Goal: Task Accomplishment & Management: Manage account settings

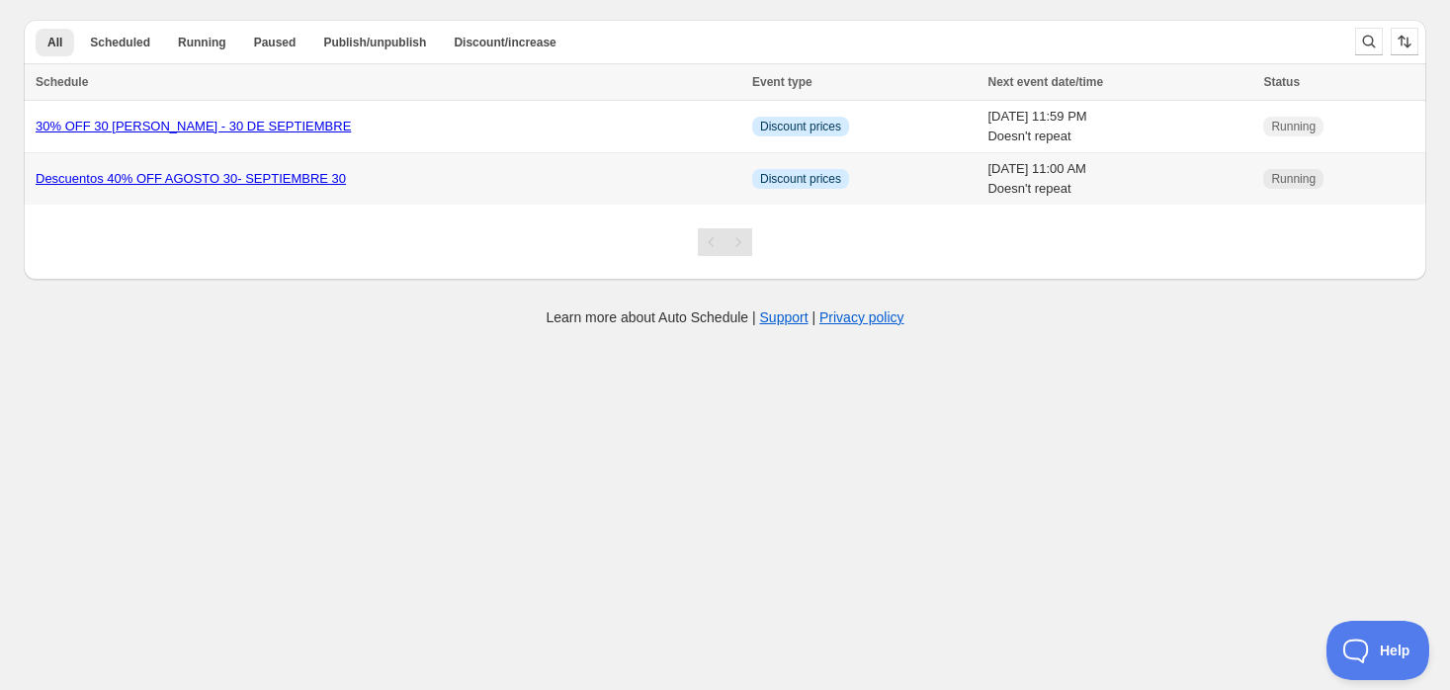
click at [172, 171] on link "Descuentos 40% OFF AGOSTO 30- SEPTIEMBRE 30" at bounding box center [191, 178] width 310 height 15
click at [240, 123] on link "30% OFF 30 [PERSON_NAME] - 30 DE SEPTIEMBRE" at bounding box center [193, 126] width 315 height 15
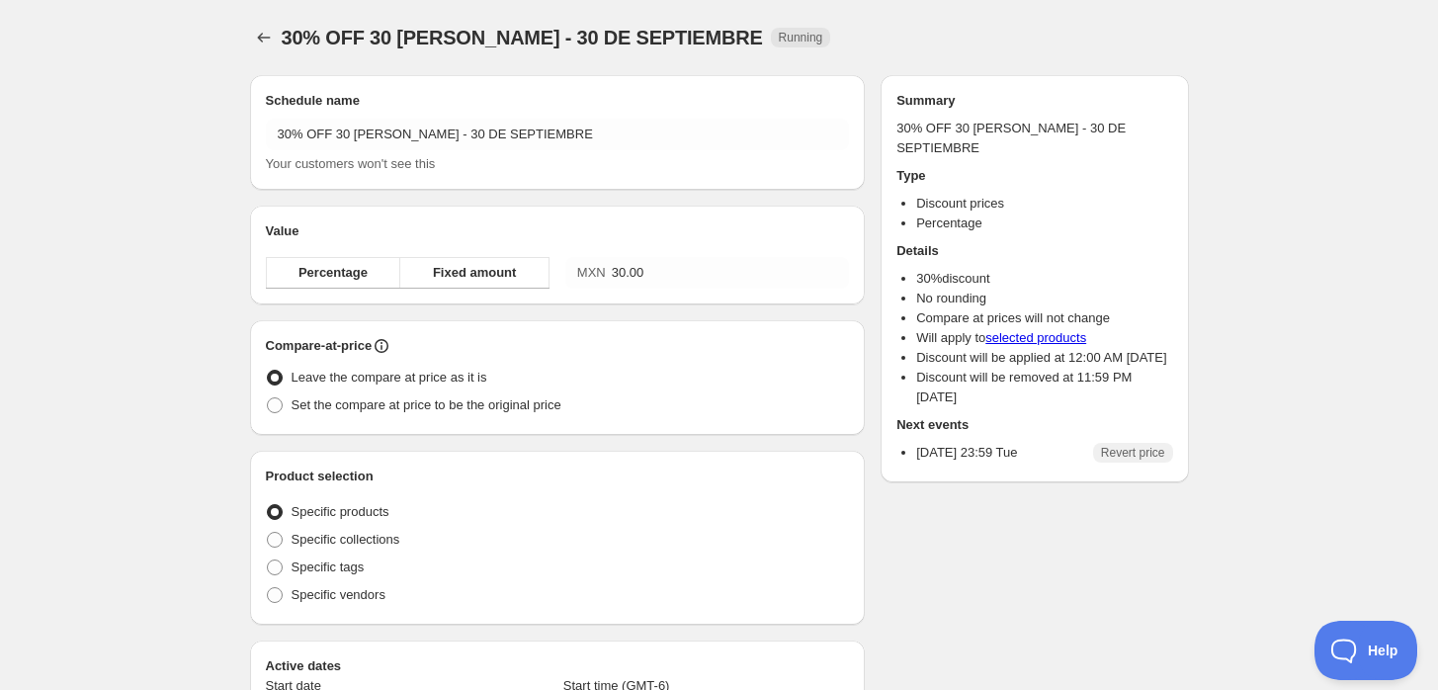
radio input "true"
checkbox input "true"
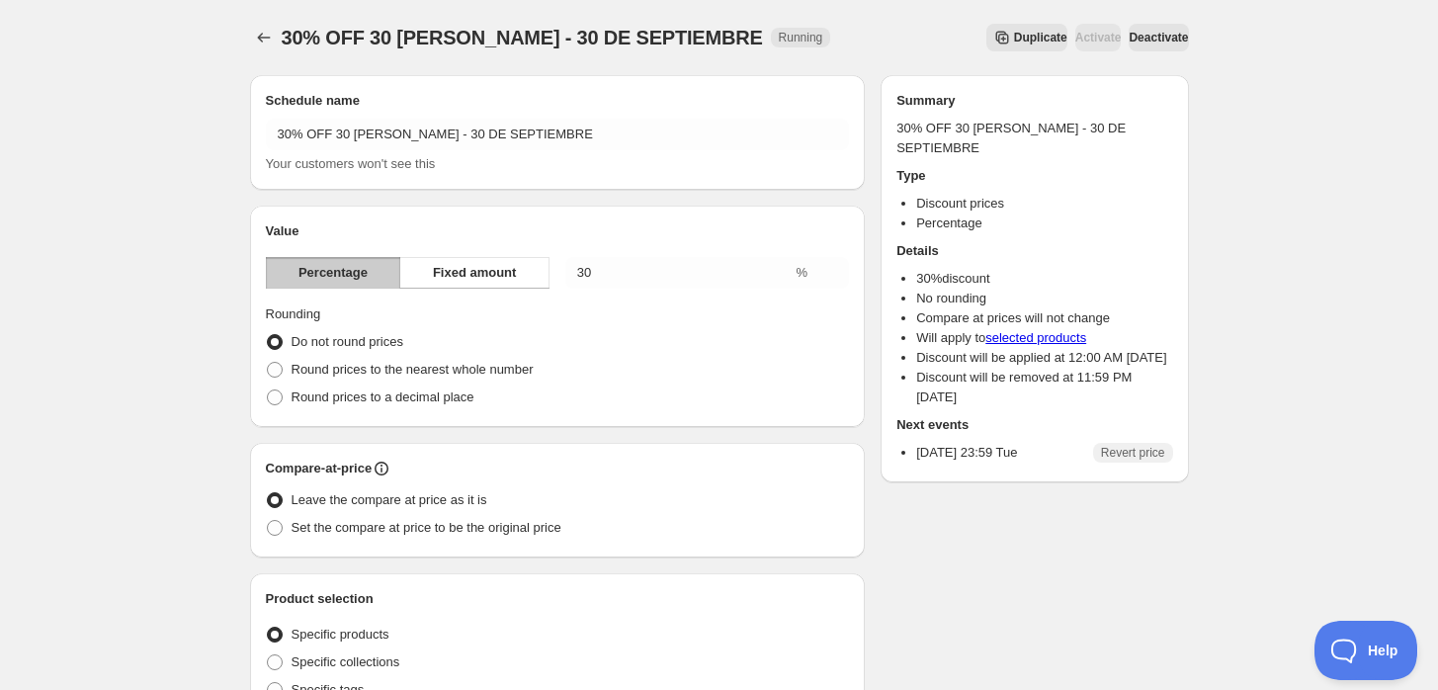
click at [1135, 24] on button "Deactivate" at bounding box center [1158, 38] width 59 height 28
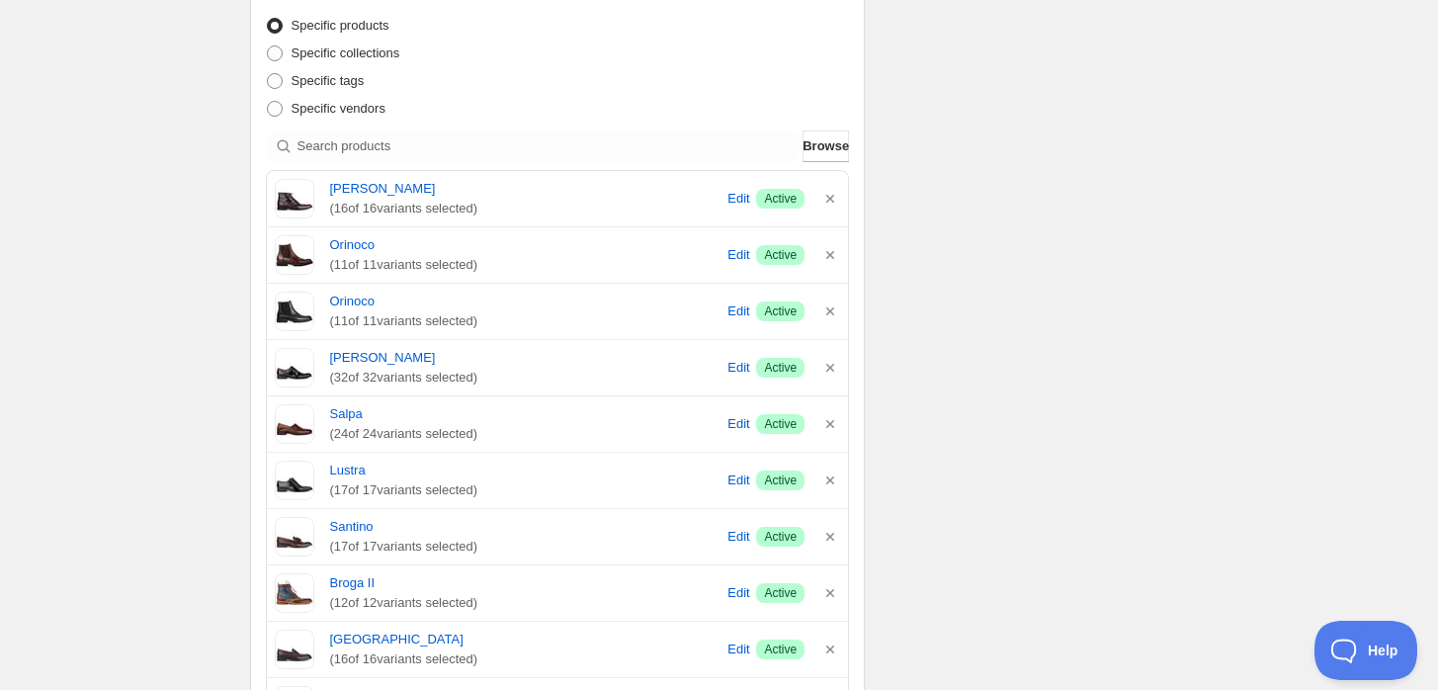
scroll to position [681, 0]
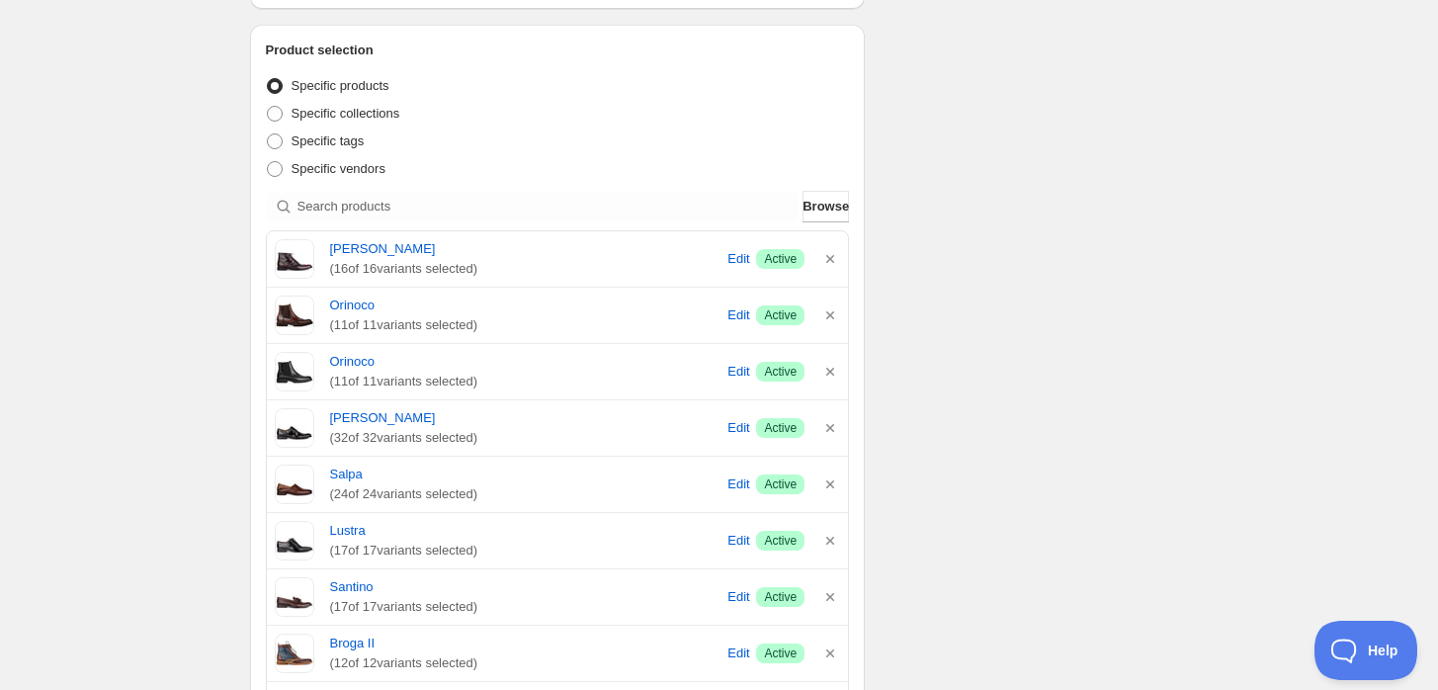
type input "[DATE]"
type input "12:00"
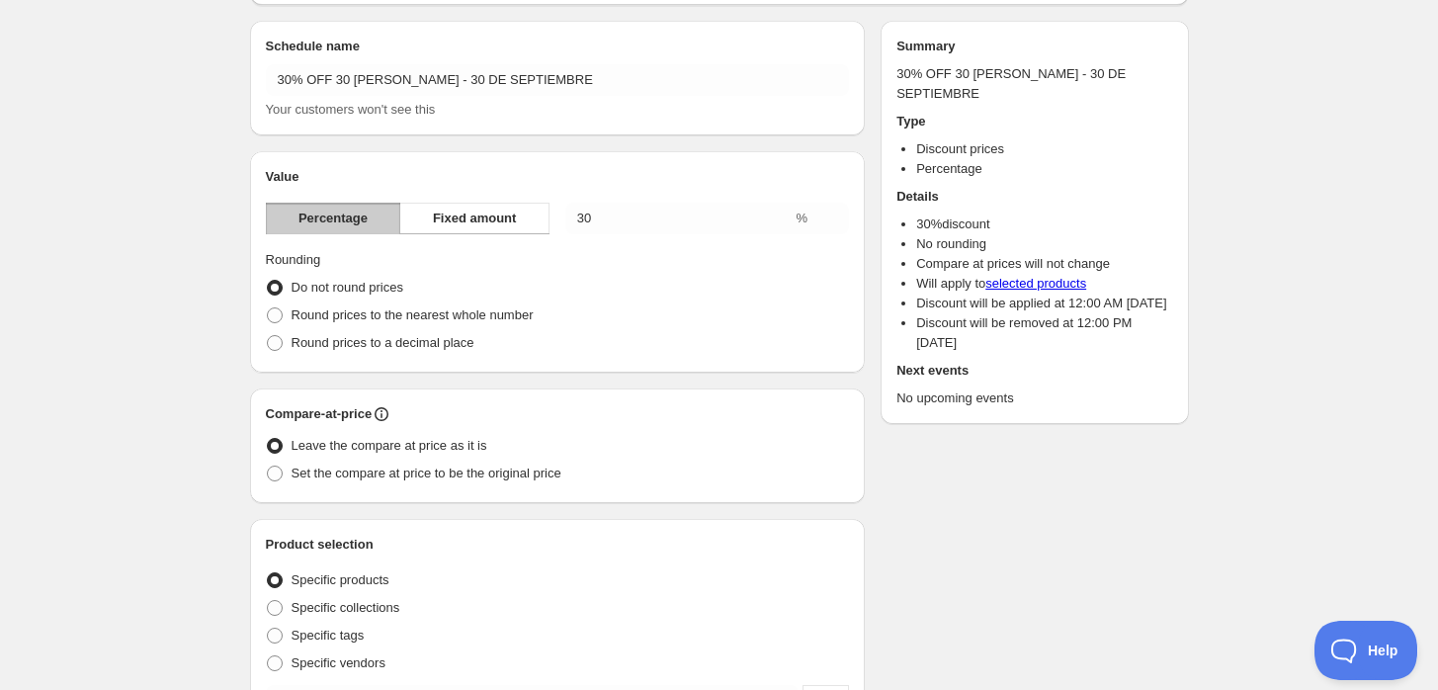
scroll to position [110, 0]
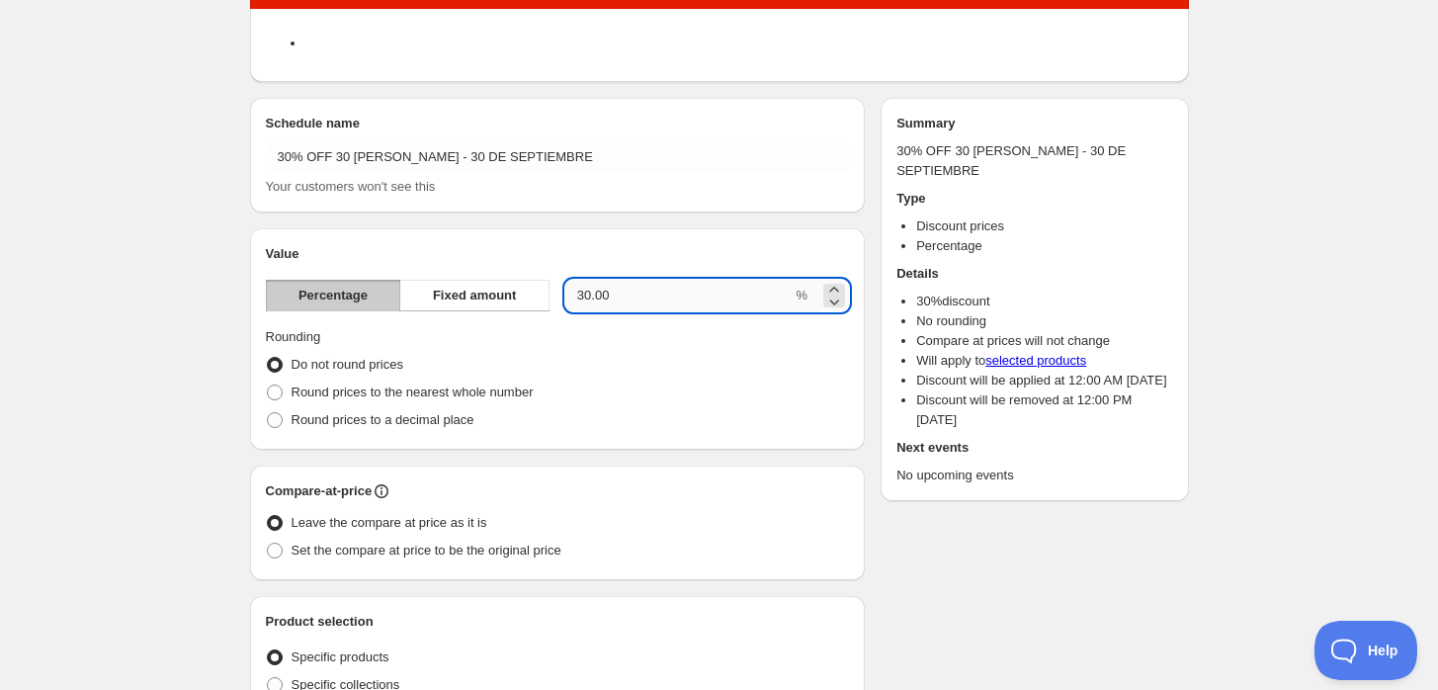
click at [636, 294] on input "30.00" at bounding box center [678, 296] width 227 height 32
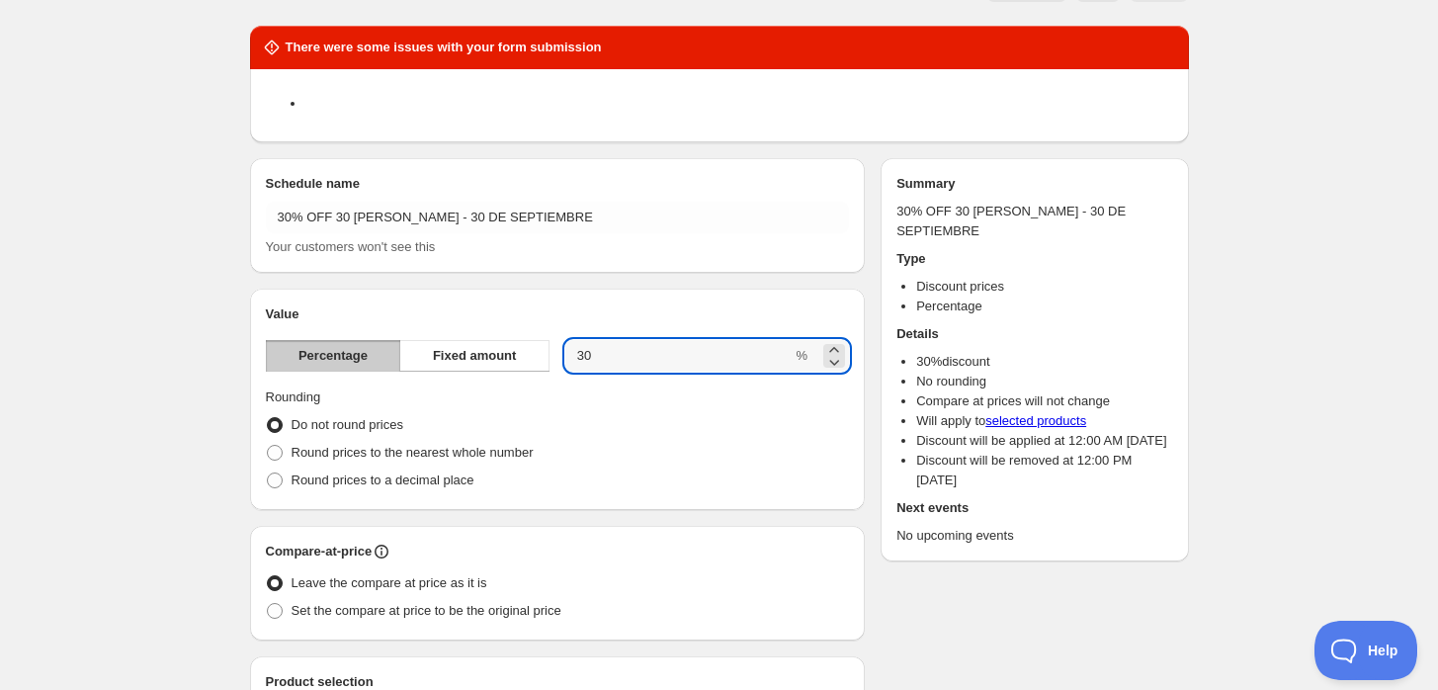
scroll to position [0, 0]
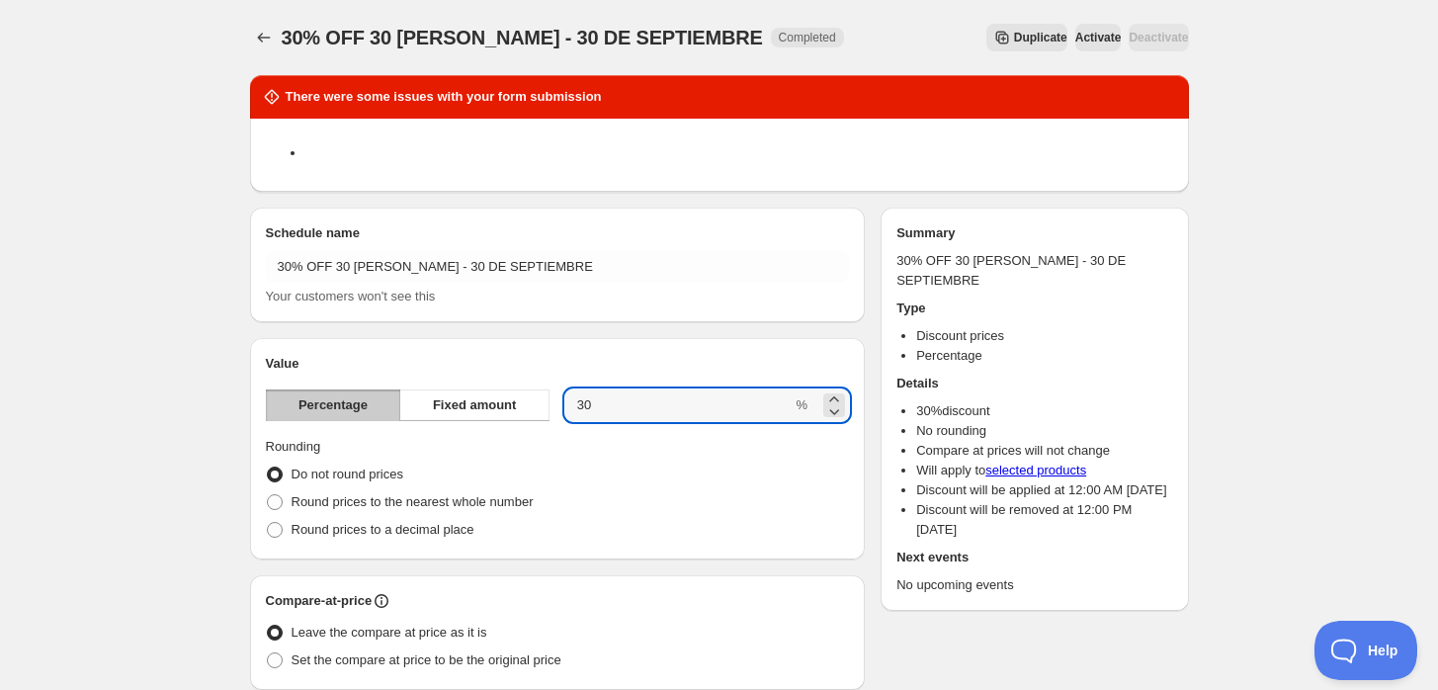
type input "30"
click at [1075, 43] on span "Activate" at bounding box center [1098, 38] width 46 height 16
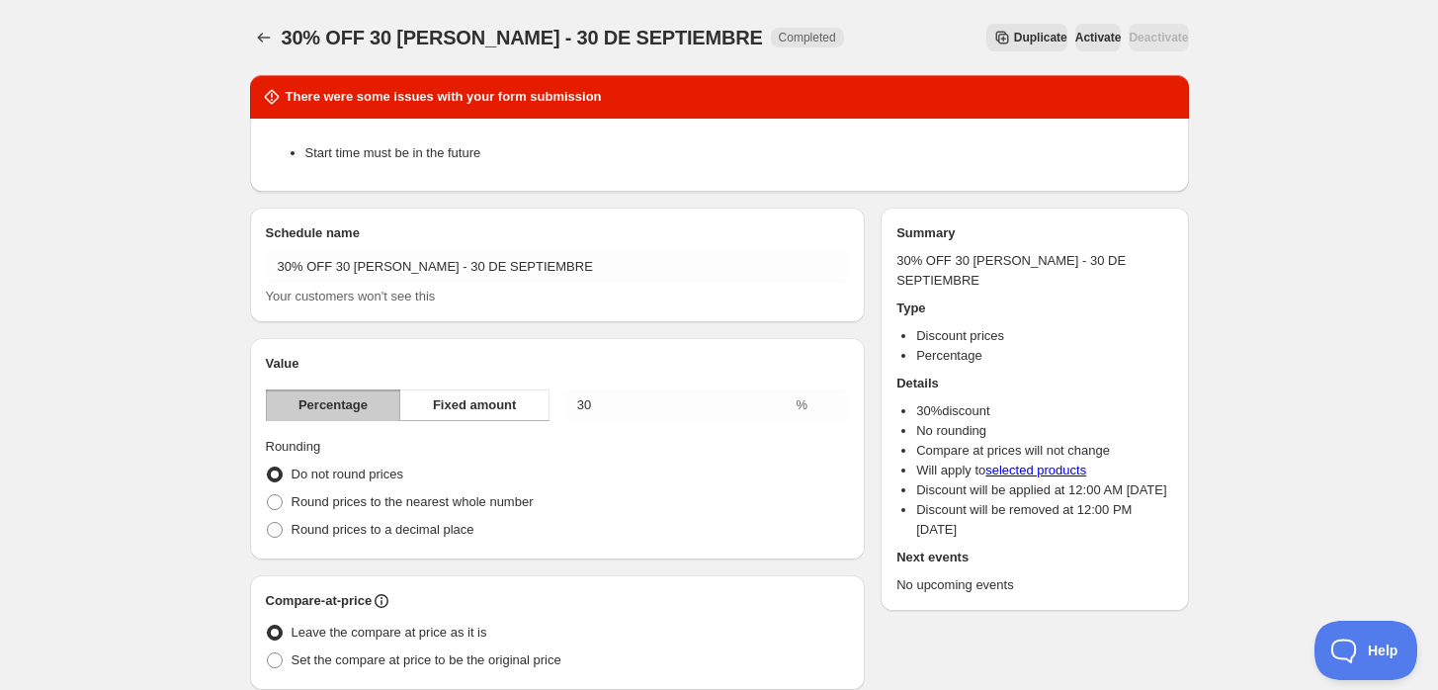
click at [1084, 32] on span "Activate" at bounding box center [1098, 38] width 46 height 16
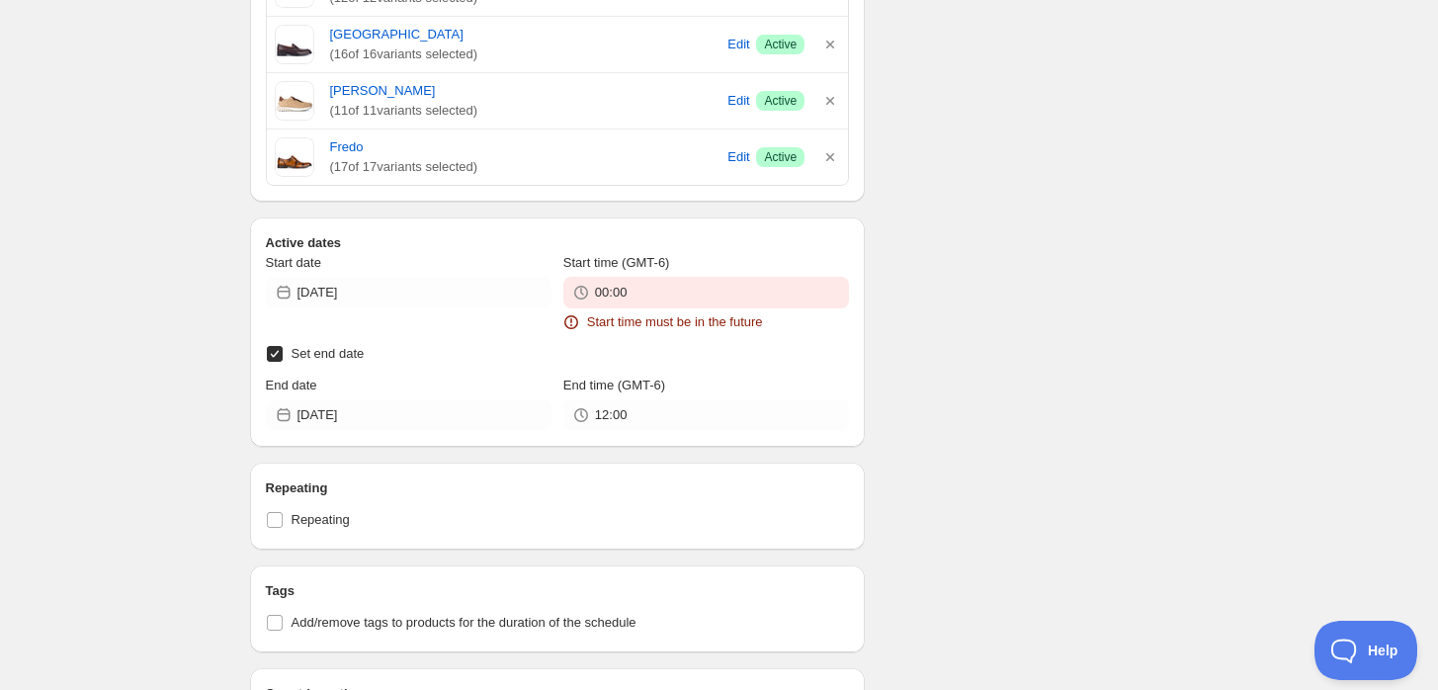
scroll to position [1208, 0]
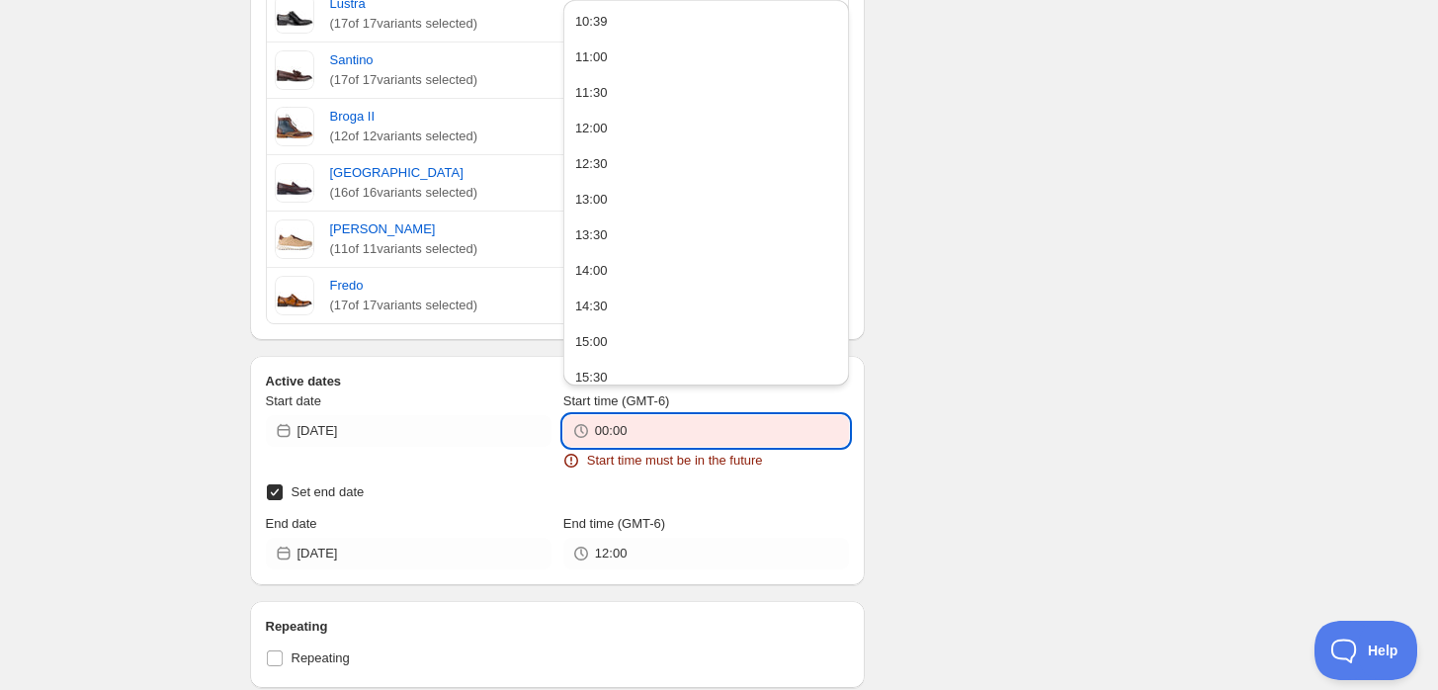
click at [742, 434] on input "00:00" at bounding box center [722, 431] width 254 height 32
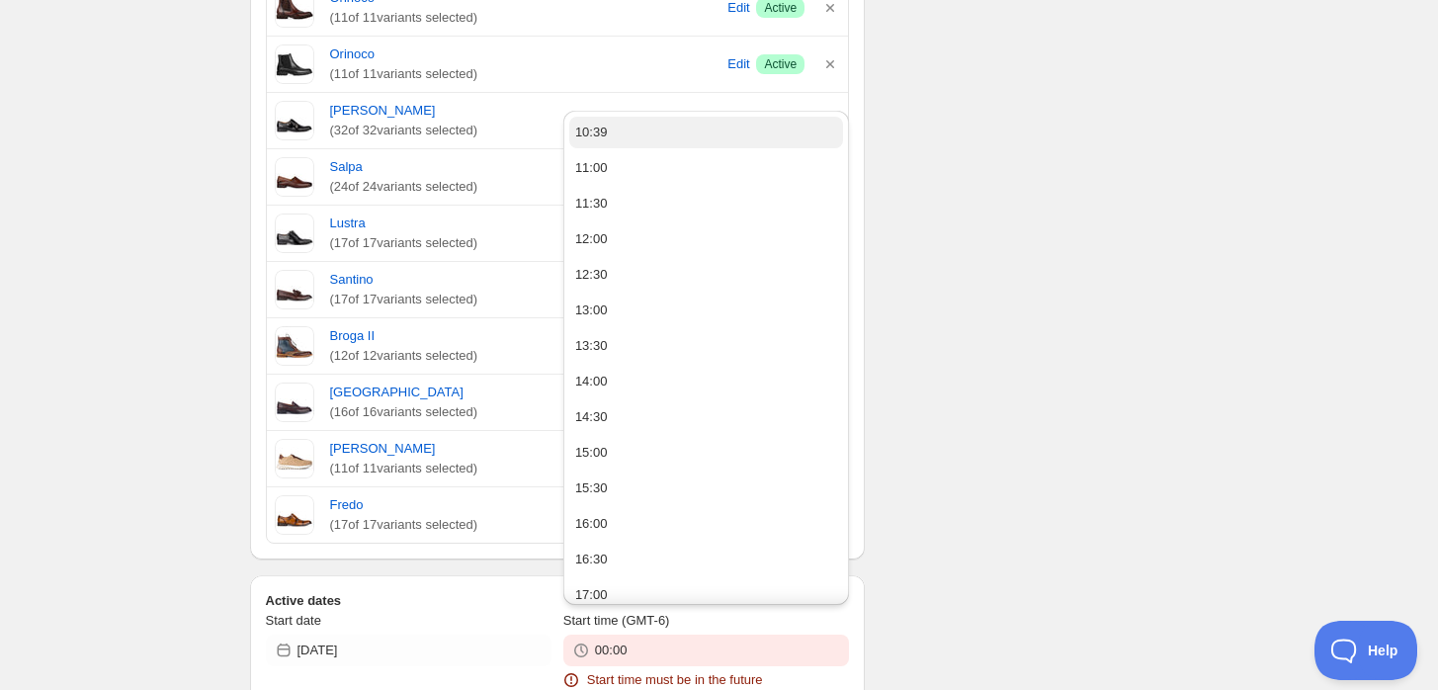
click at [722, 135] on button "10:39" at bounding box center [706, 133] width 274 height 32
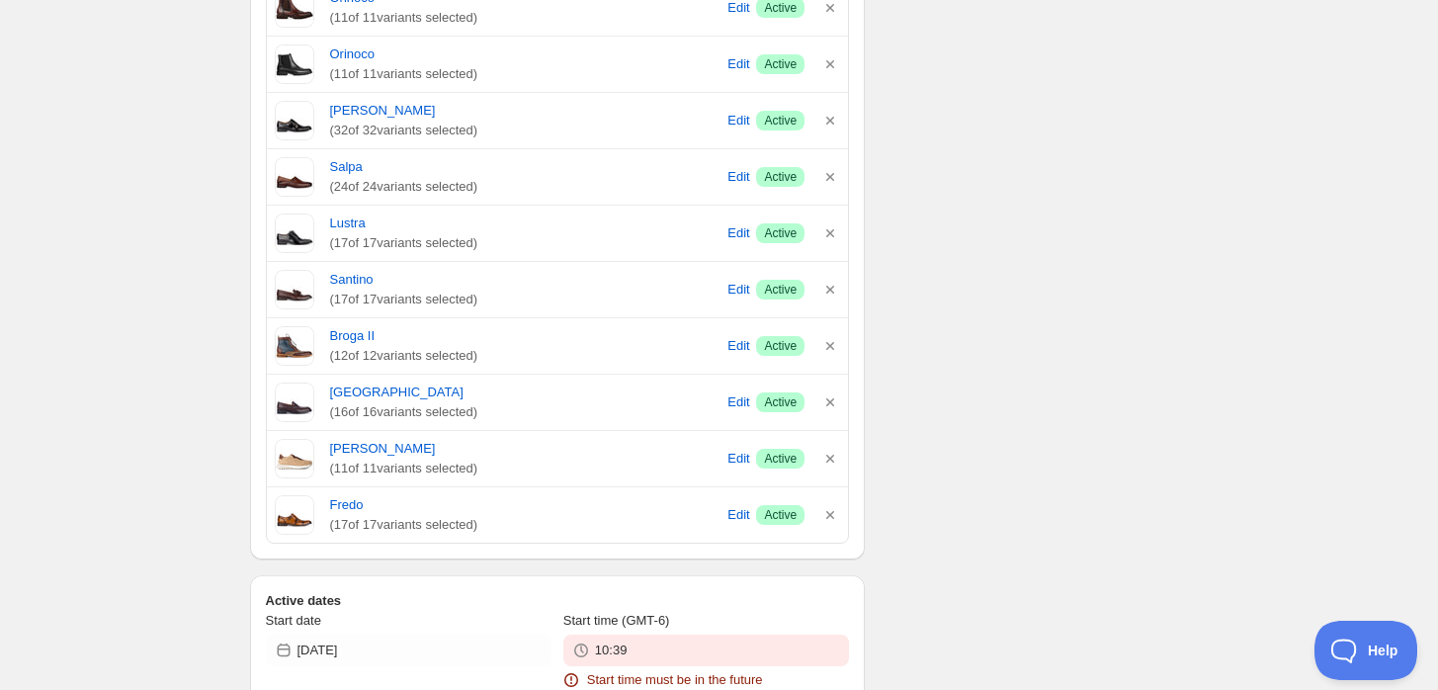
click at [1022, 155] on div "There were some issues with your form submission Start time must be in the futu…" at bounding box center [711, 206] width 955 height 2271
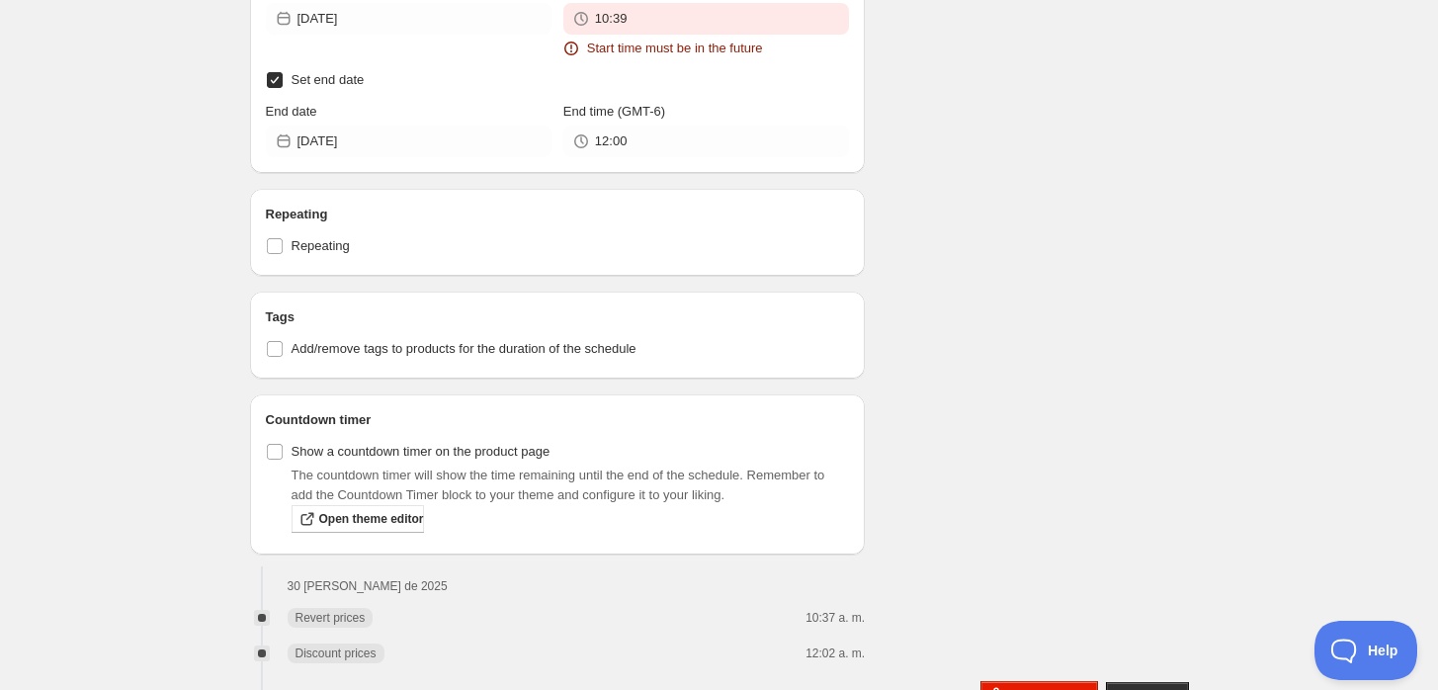
scroll to position [1676, 0]
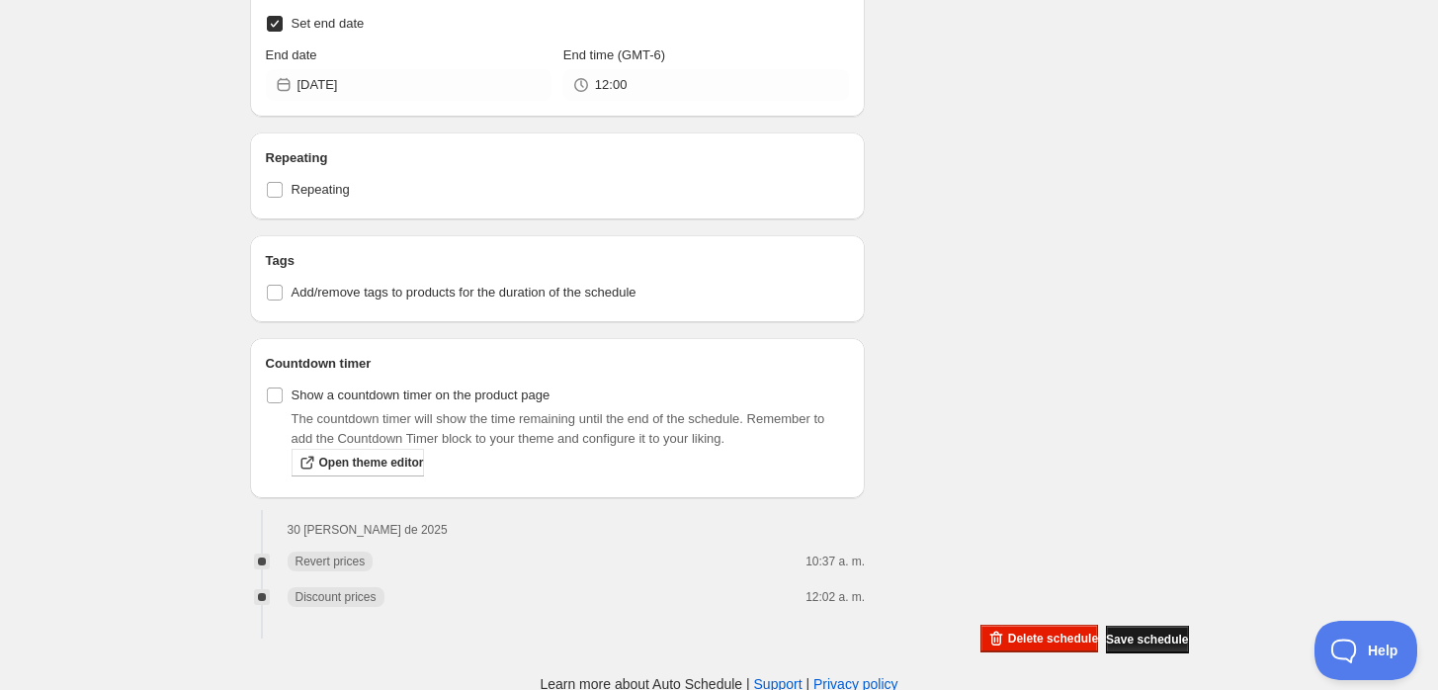
click at [1134, 631] on span "Save schedule" at bounding box center [1147, 639] width 82 height 16
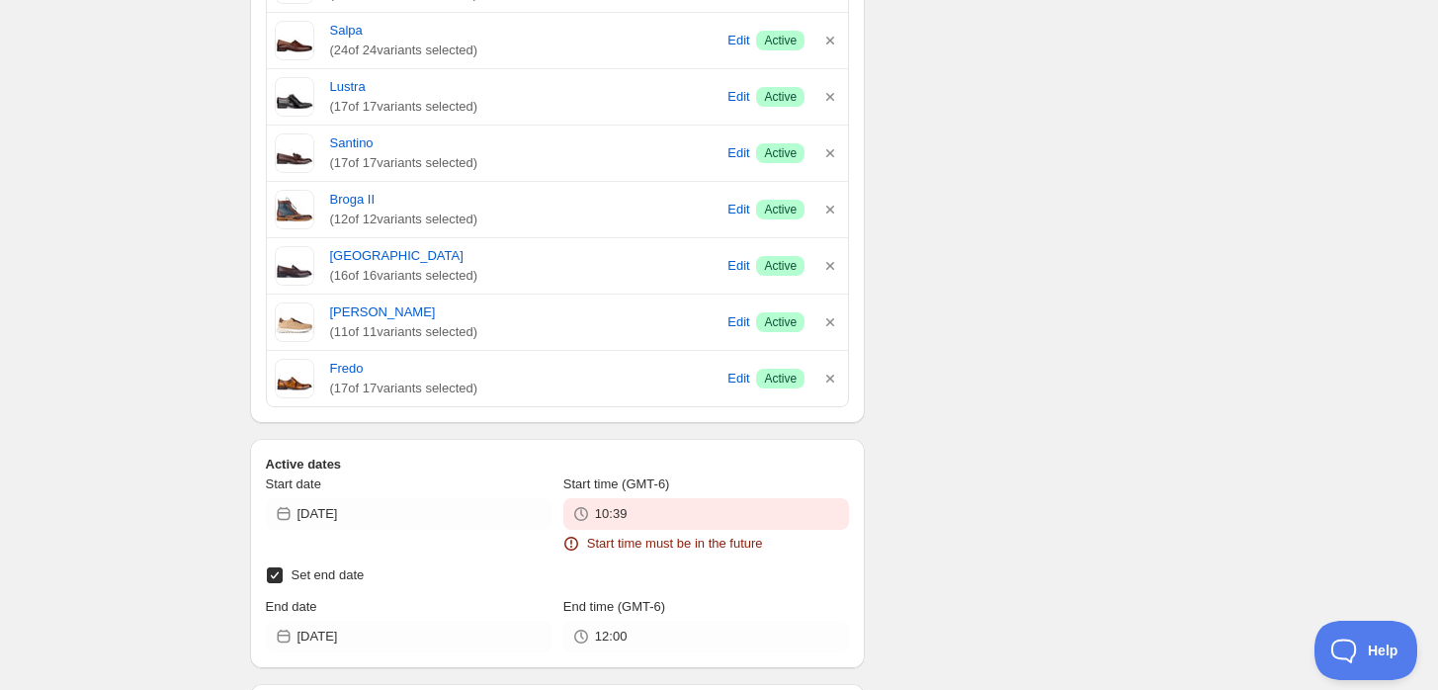
scroll to position [1237, 0]
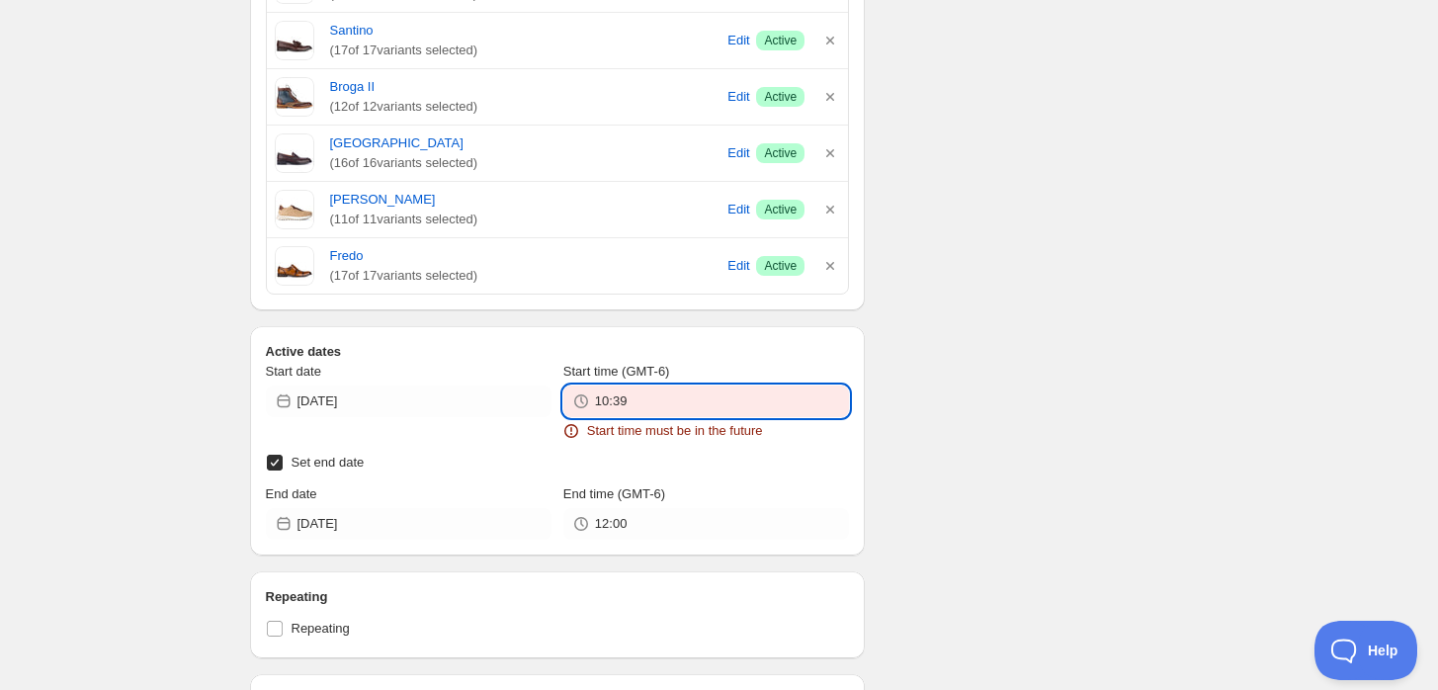
drag, startPoint x: 716, startPoint y: 401, endPoint x: 705, endPoint y: 395, distance: 13.3
click at [701, 398] on input "10:39" at bounding box center [722, 401] width 254 height 32
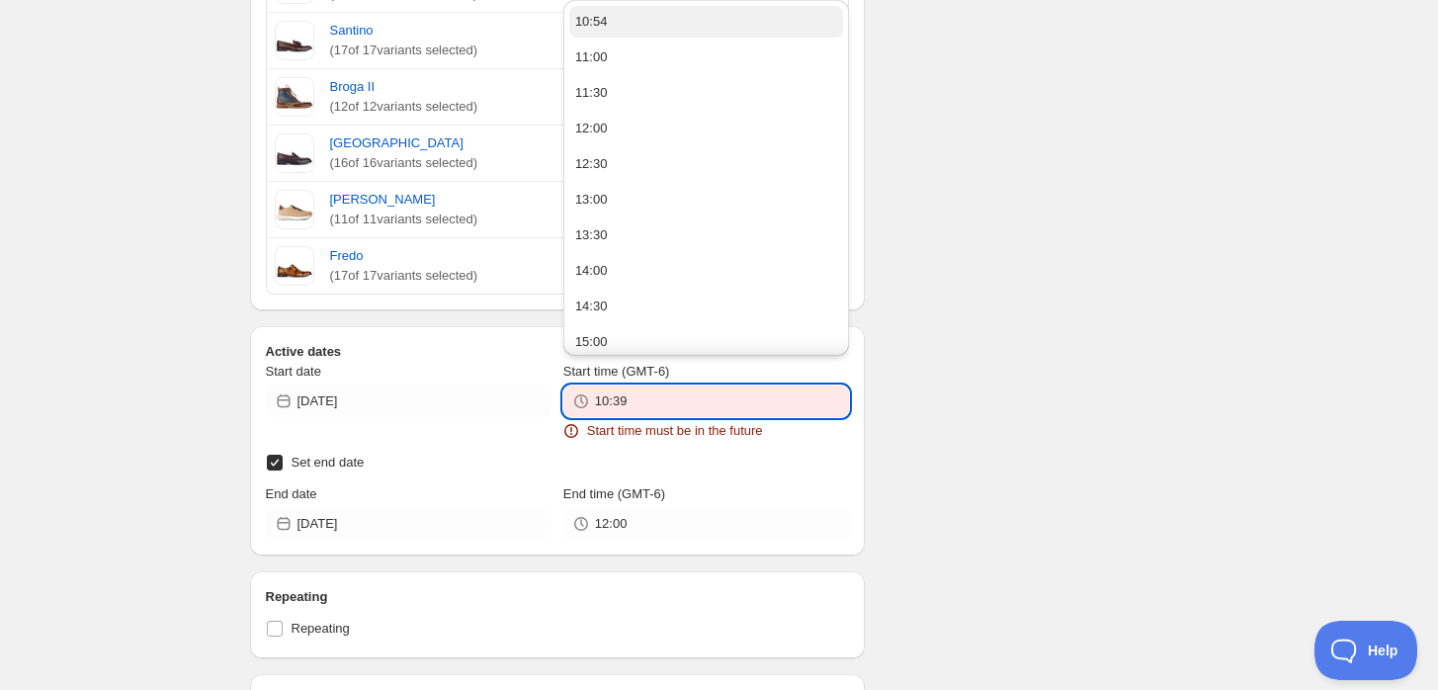
click at [719, 34] on button "10:54" at bounding box center [706, 22] width 274 height 32
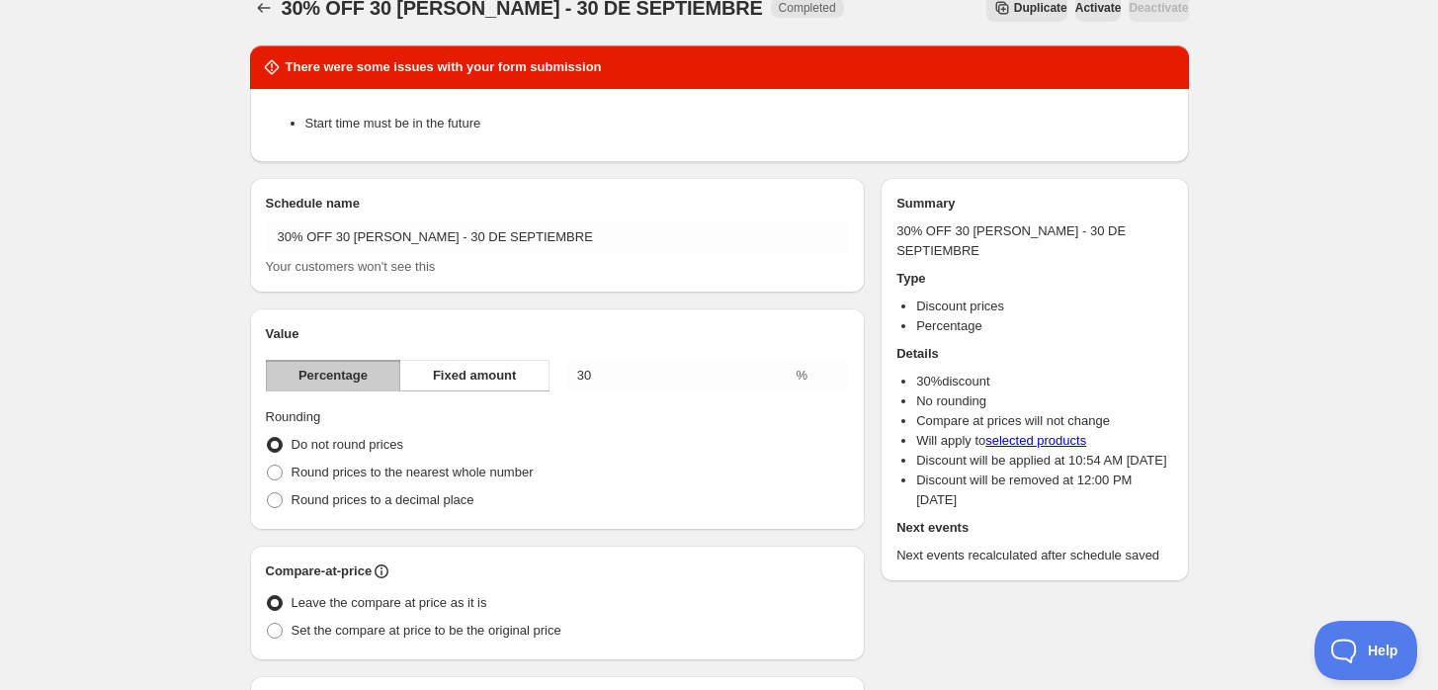
scroll to position [0, 0]
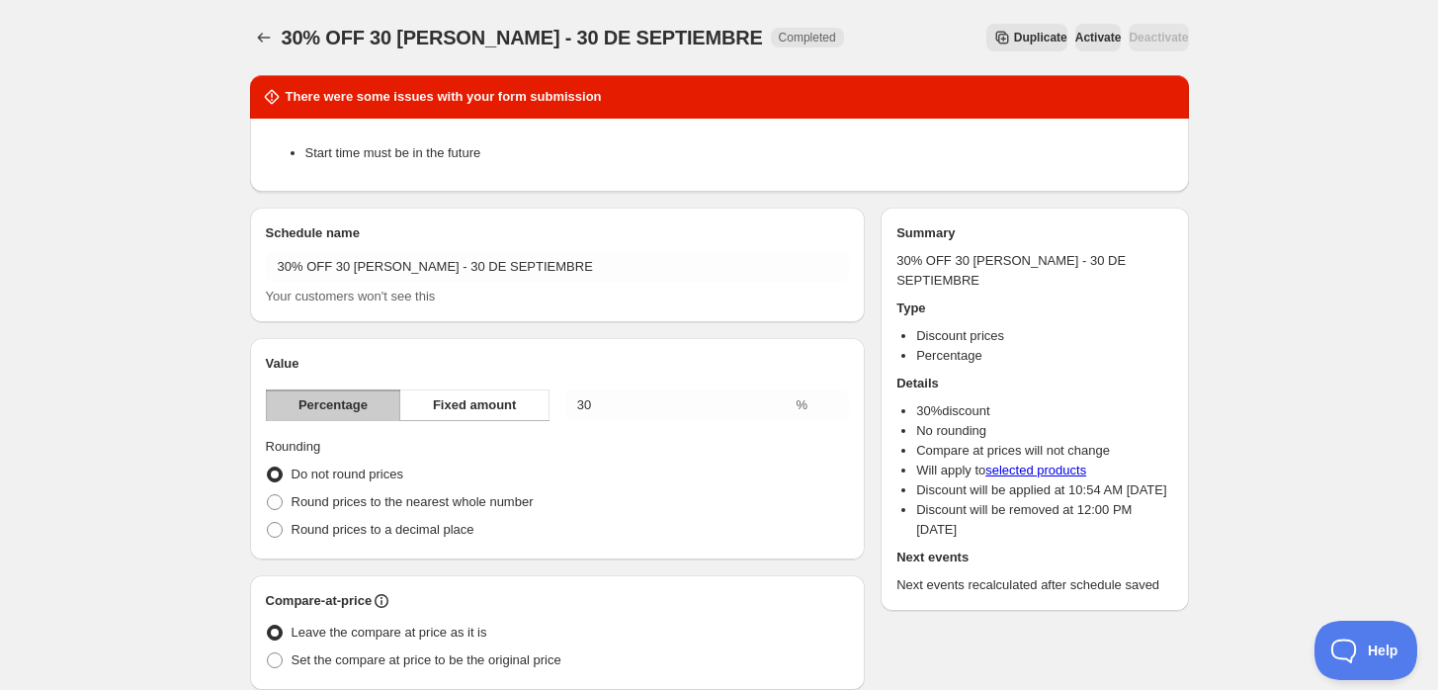
click at [1075, 42] on span "Activate" at bounding box center [1098, 38] width 46 height 16
drag, startPoint x: 613, startPoint y: 91, endPoint x: 372, endPoint y: 87, distance: 241.2
click at [287, 85] on div "There were some issues with your form submission" at bounding box center [719, 96] width 939 height 43
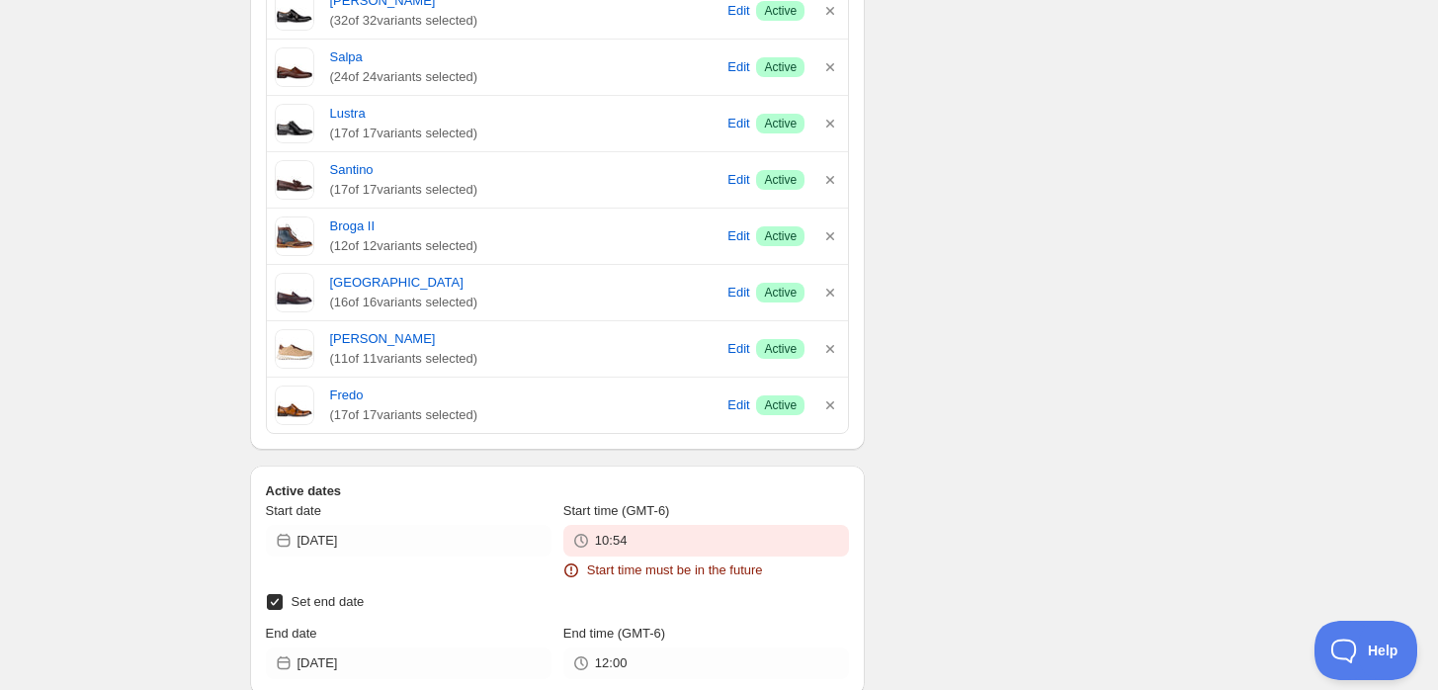
scroll to position [1208, 0]
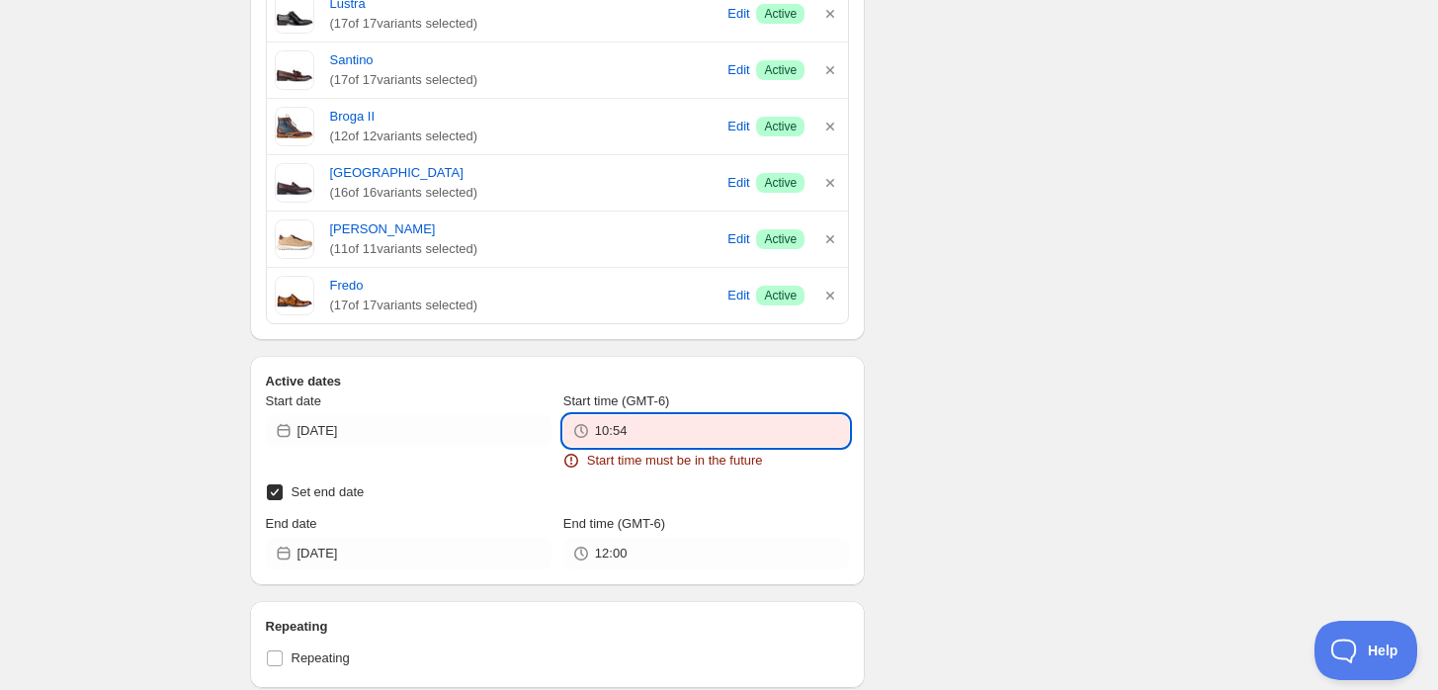
click at [724, 434] on input "10:54" at bounding box center [722, 431] width 254 height 32
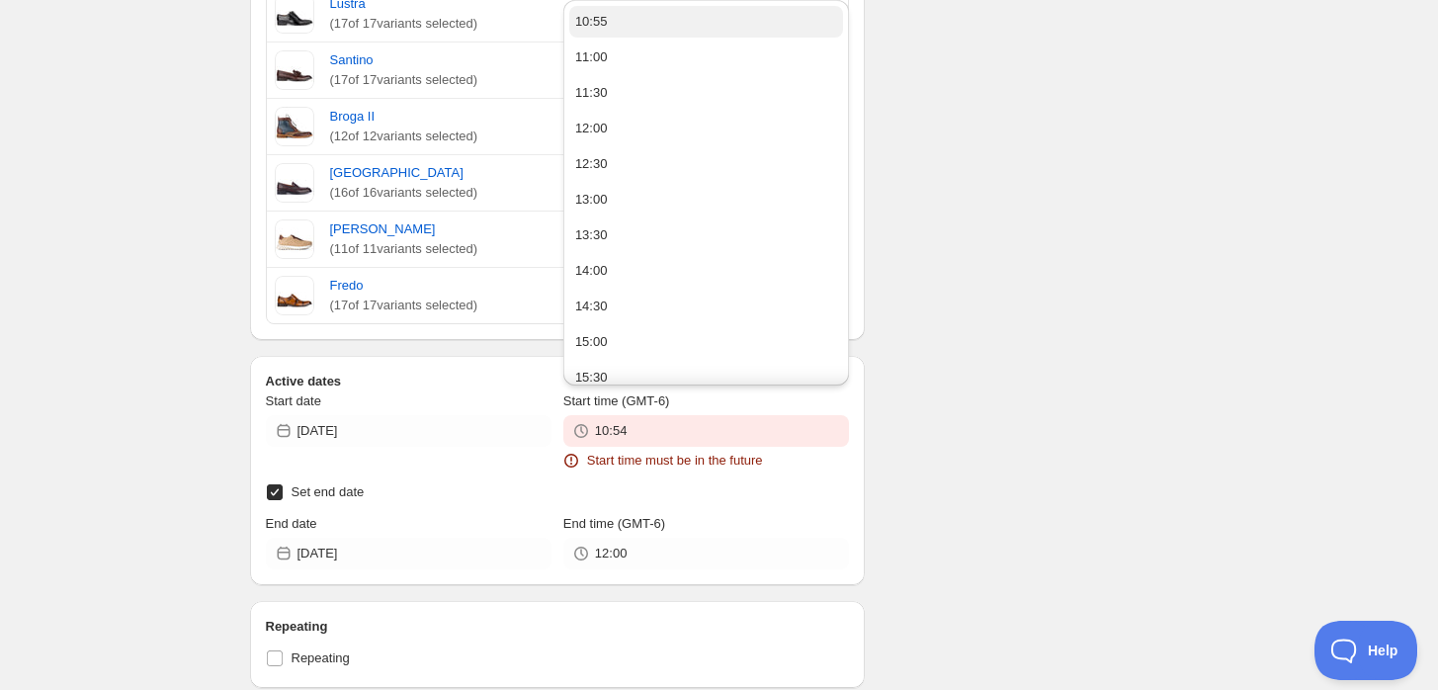
click at [704, 34] on button "10:55" at bounding box center [706, 22] width 274 height 32
type input "10:55"
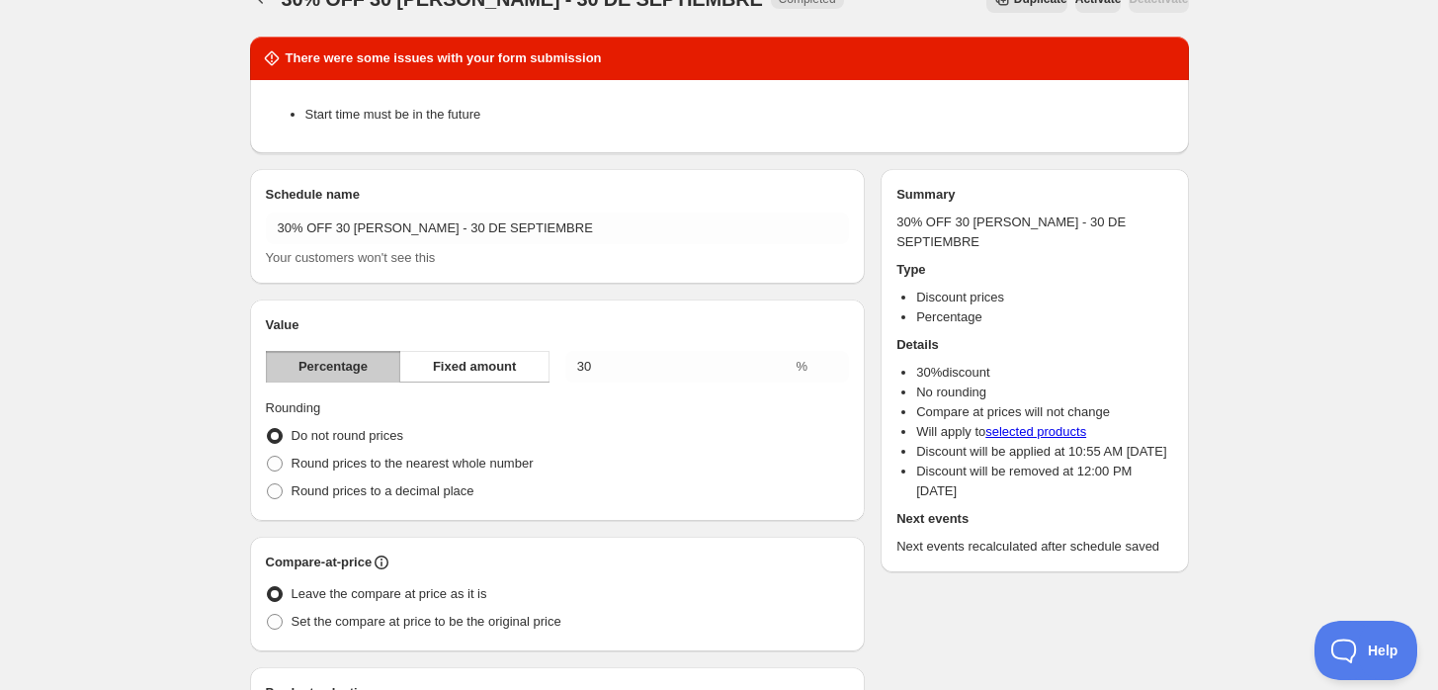
scroll to position [0, 0]
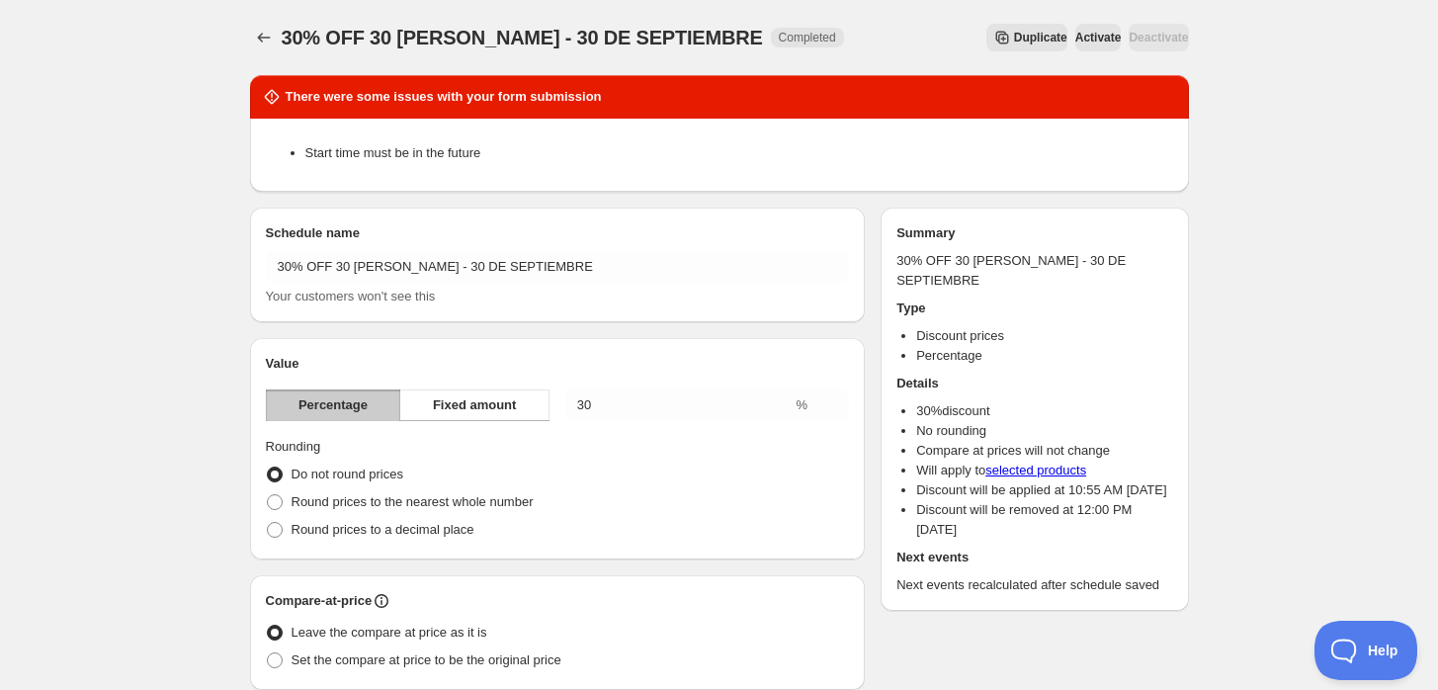
click at [1076, 39] on span "Activate" at bounding box center [1098, 38] width 46 height 16
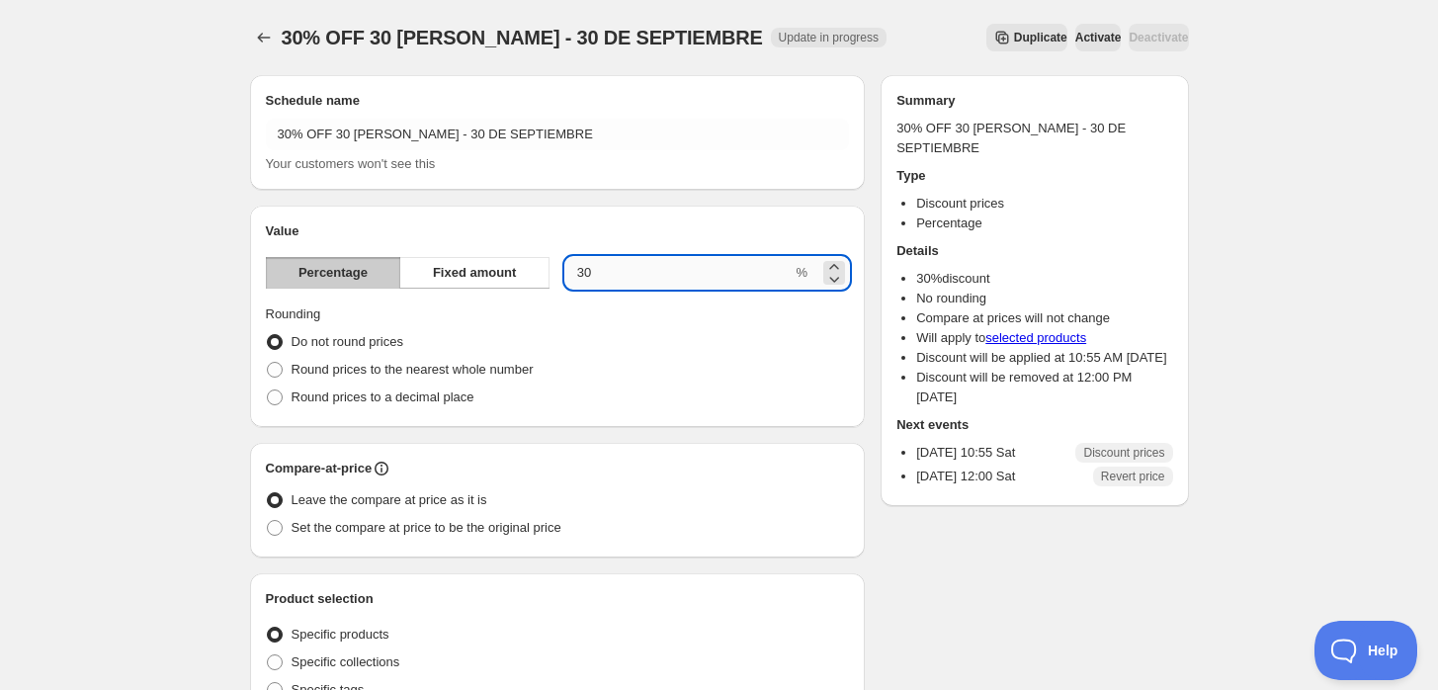
click at [652, 280] on input "30" at bounding box center [678, 273] width 227 height 32
type input "3"
type input "30"
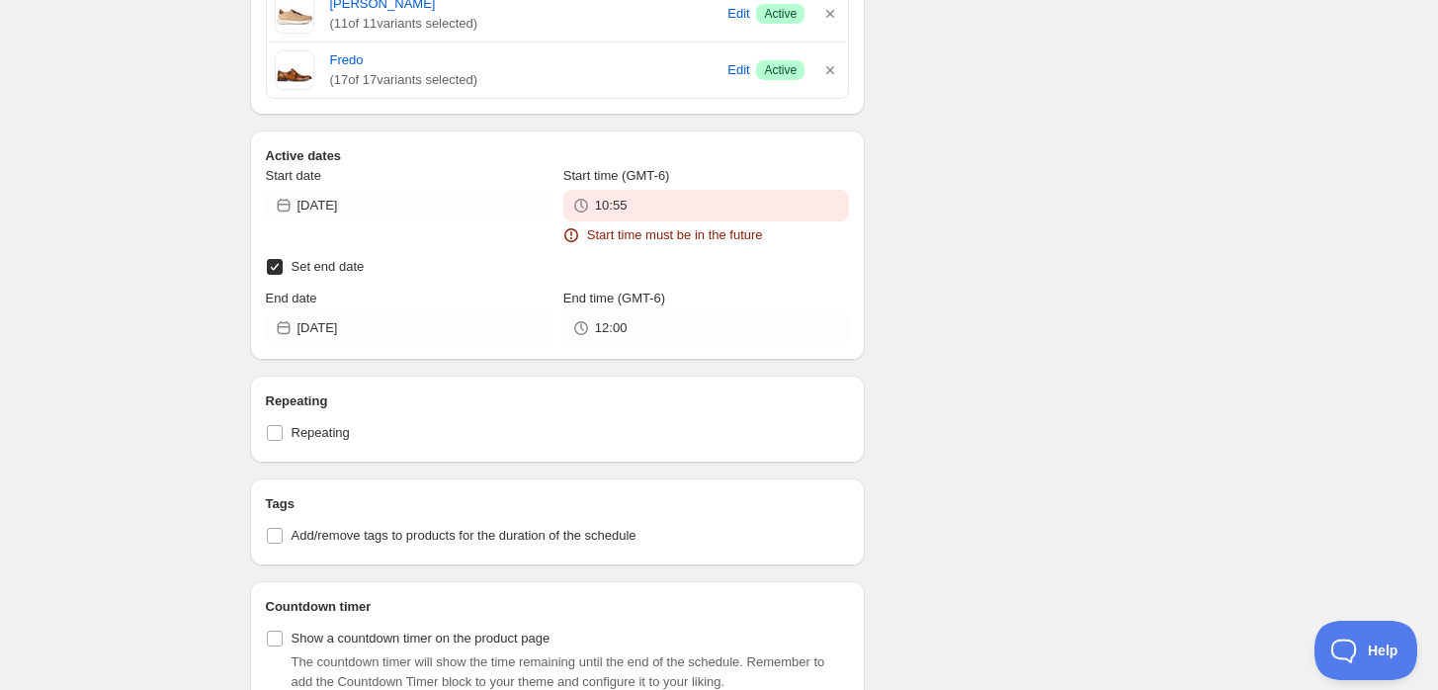
scroll to position [1317, 0]
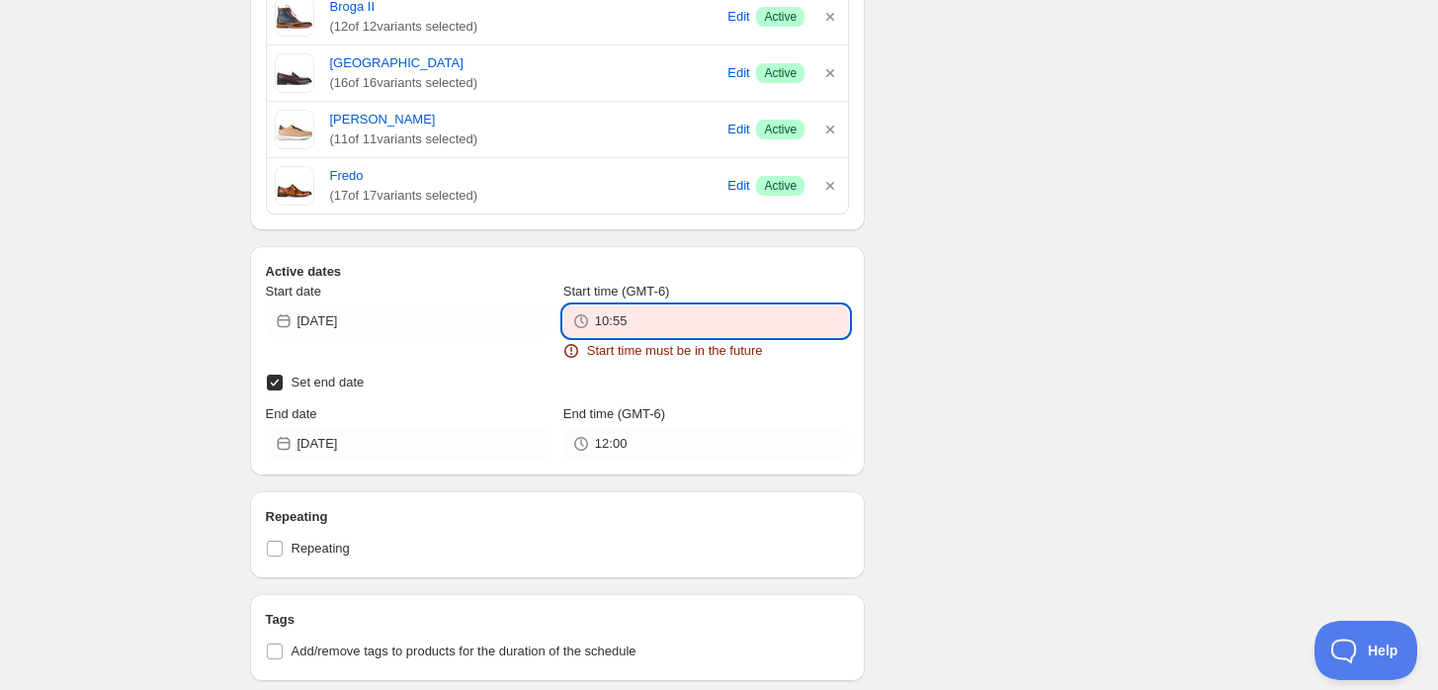
click at [704, 312] on input "10:55" at bounding box center [722, 321] width 254 height 32
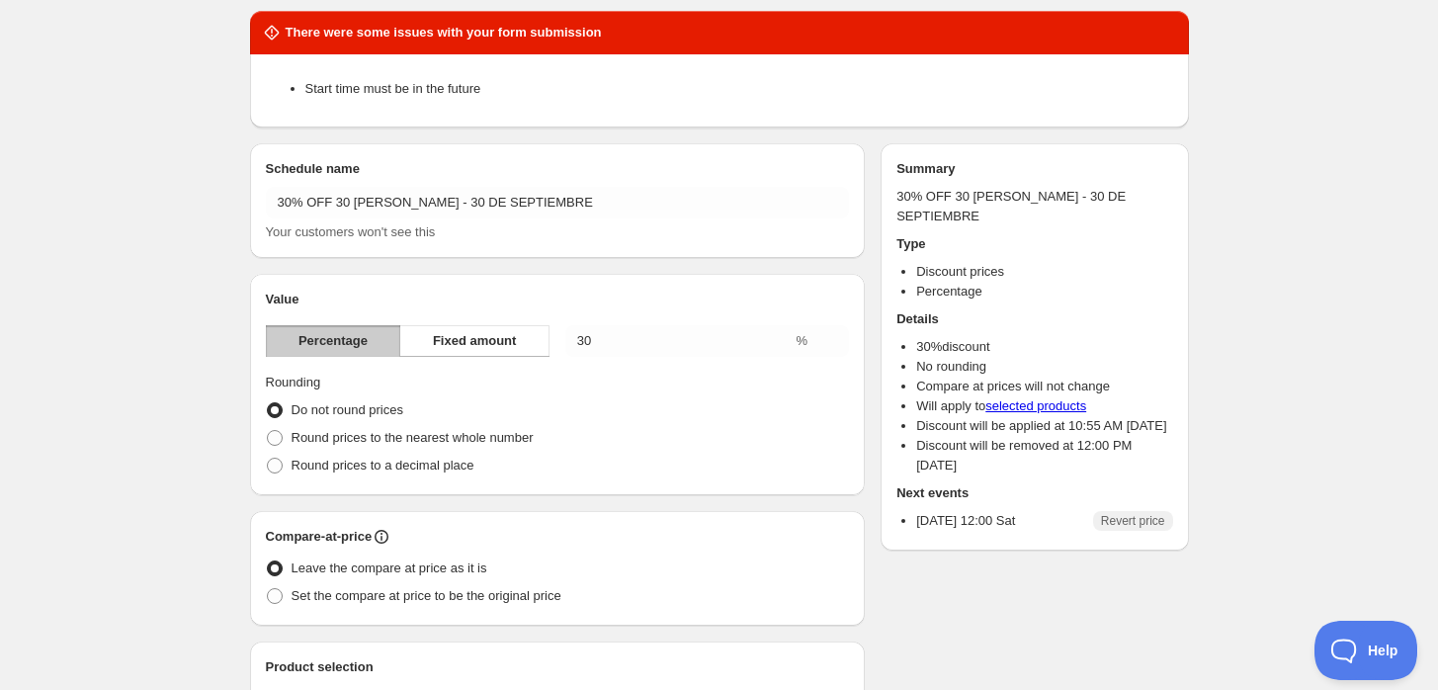
scroll to position [0, 0]
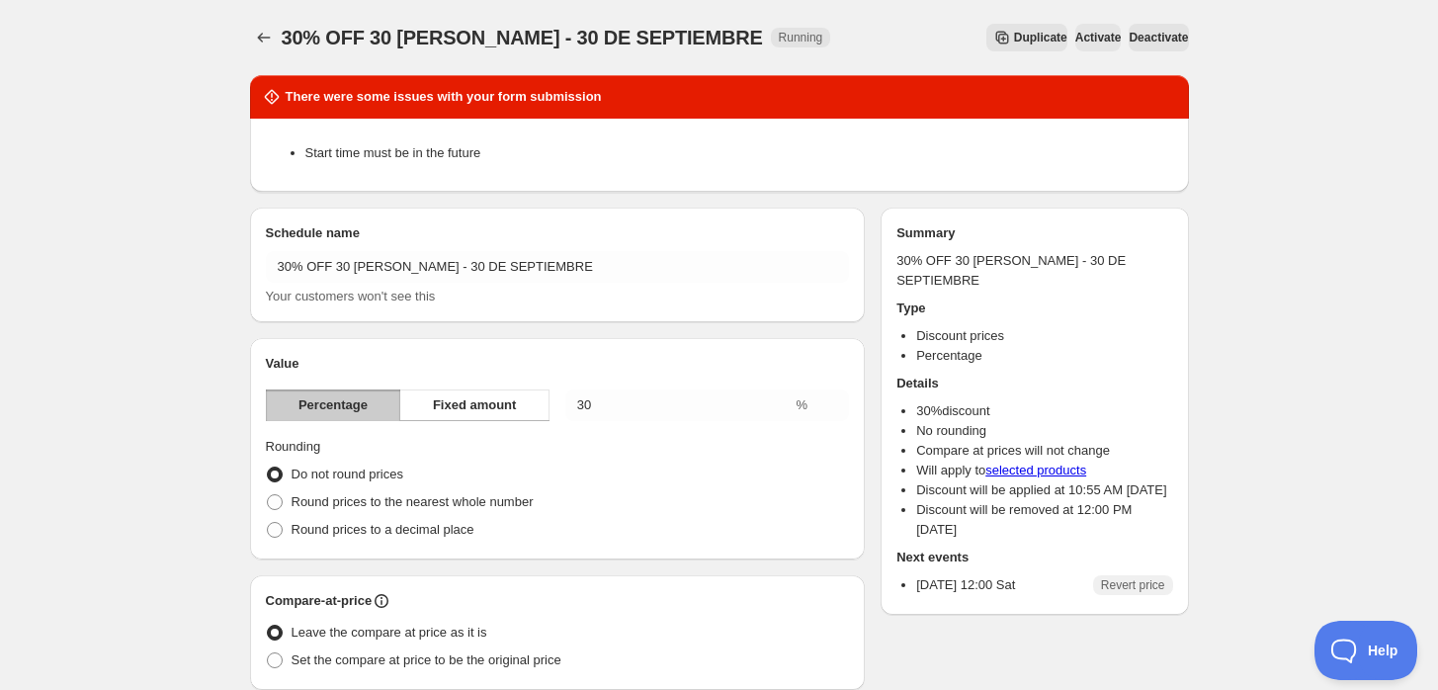
click at [1146, 36] on span "Deactivate" at bounding box center [1158, 38] width 59 height 16
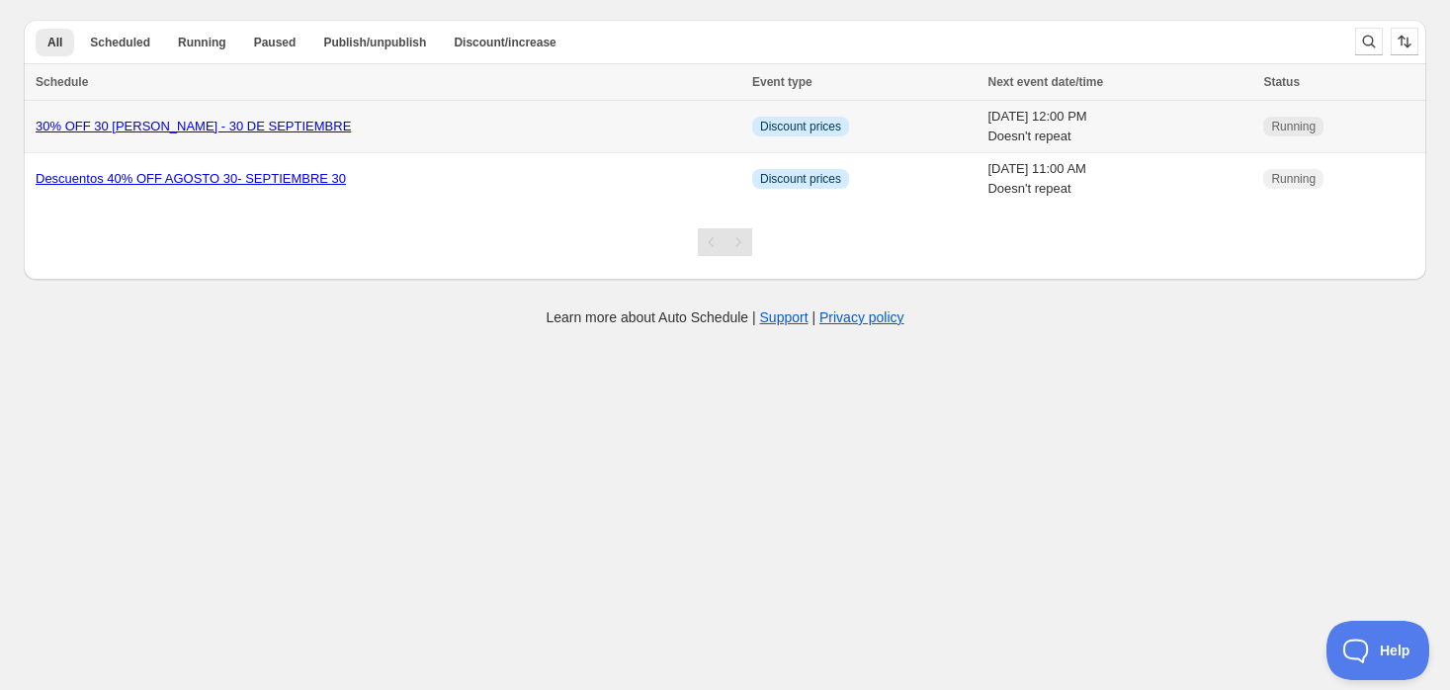
click at [190, 127] on link "30% OFF 30 [PERSON_NAME] - 30 DE SEPTIEMBRE" at bounding box center [193, 126] width 315 height 15
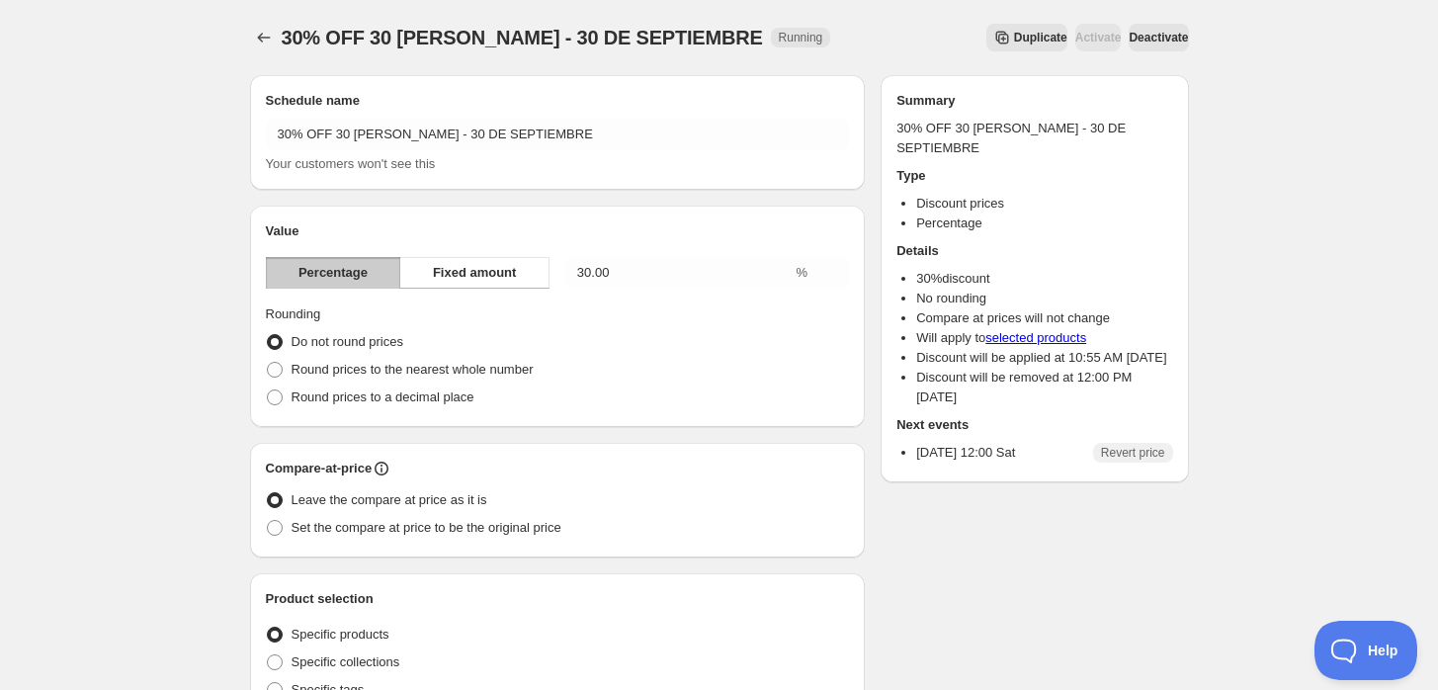
drag, startPoint x: 1176, startPoint y: 42, endPoint x: 1218, endPoint y: 41, distance: 41.5
click at [1175, 41] on span "Deactivate" at bounding box center [1158, 38] width 59 height 16
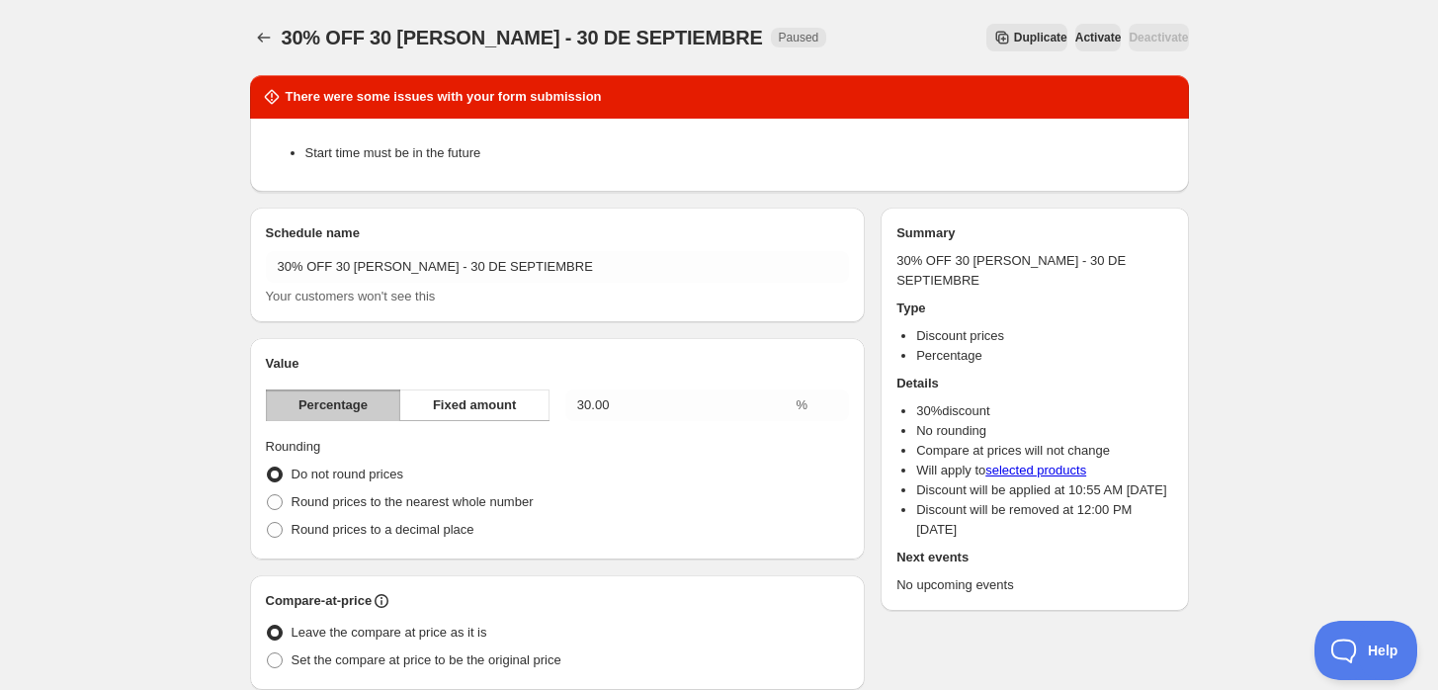
click at [250, 56] on div "30% OFF 30 [PERSON_NAME] - 30 DE SEPTIEMBRE. This page is ready 30% OFF 30 [PER…" at bounding box center [719, 37] width 939 height 75
click at [250, 39] on button "Schedules" at bounding box center [264, 38] width 28 height 28
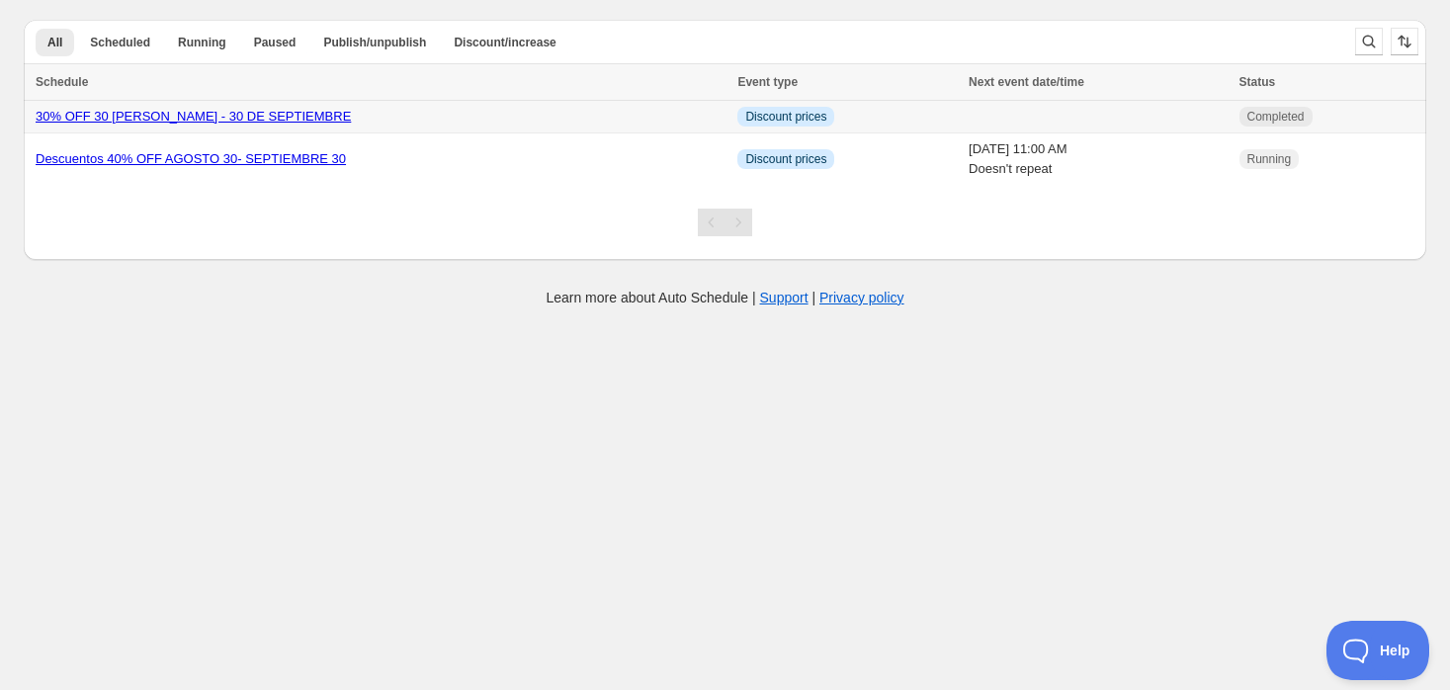
click at [59, 115] on link "30% OFF 30 [PERSON_NAME] - 30 DE SEPTIEMBRE" at bounding box center [193, 116] width 315 height 15
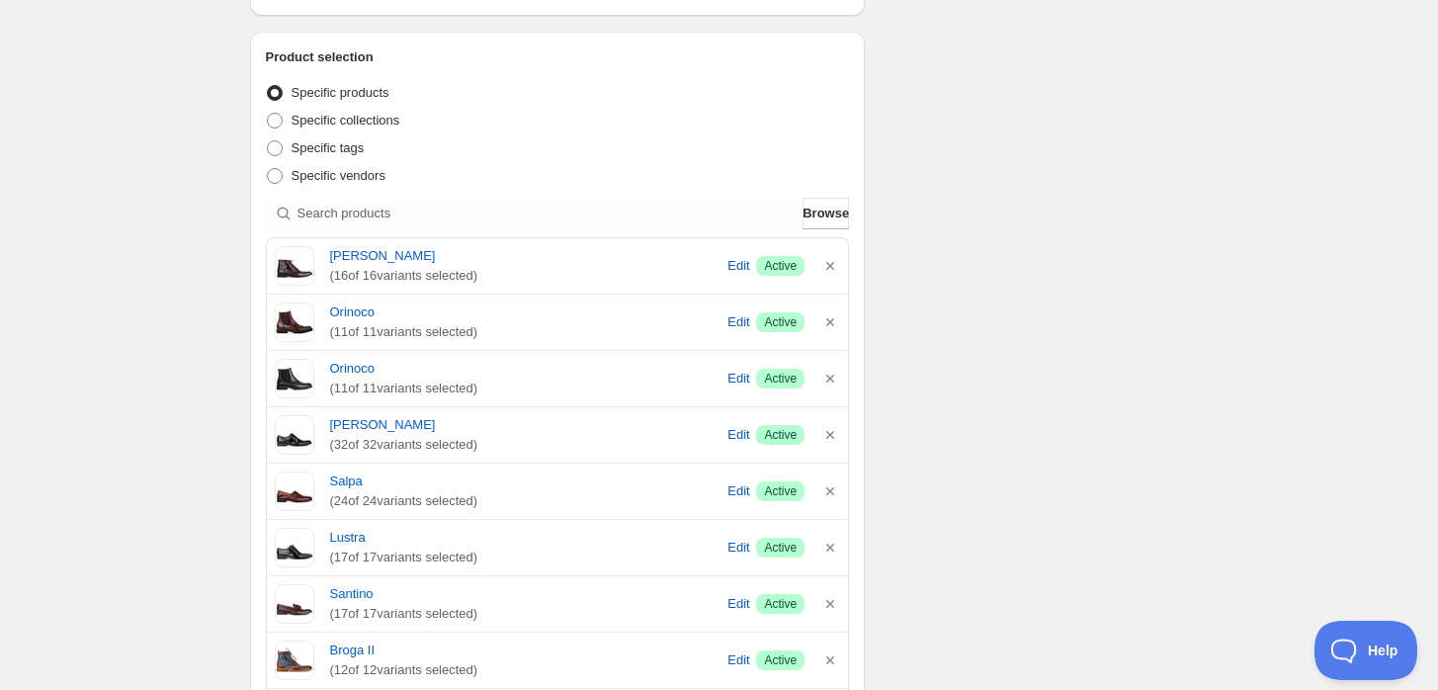
scroll to position [329, 0]
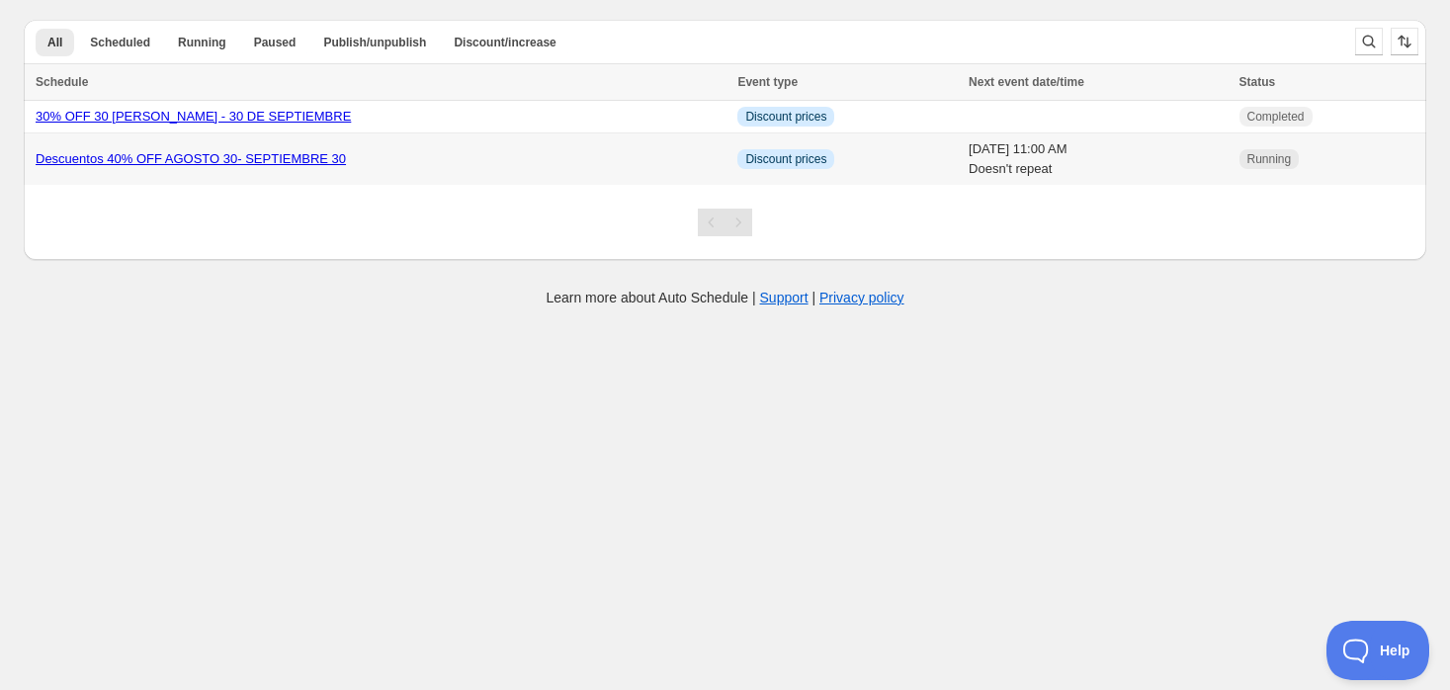
click at [276, 160] on link "Descuentos 40% OFF AGOSTO 30- SEPTIEMBRE 30" at bounding box center [191, 158] width 310 height 15
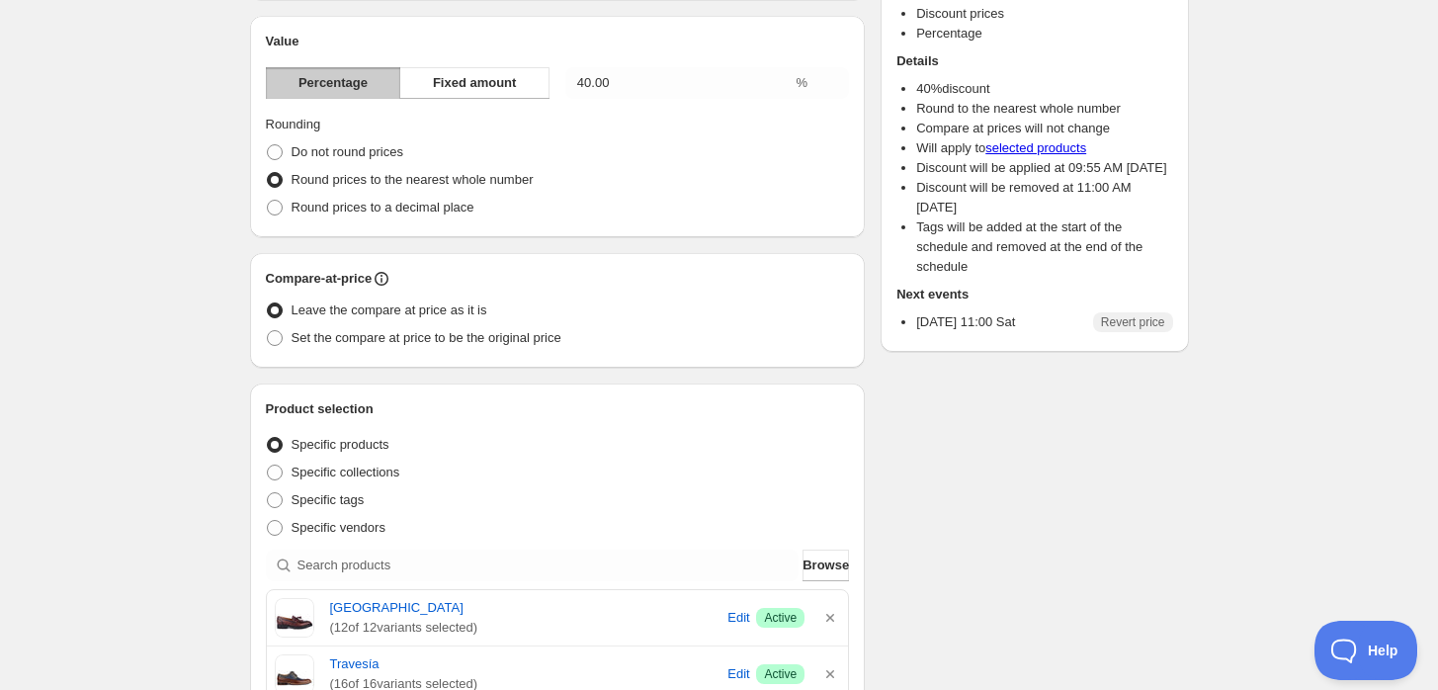
scroll to position [439, 0]
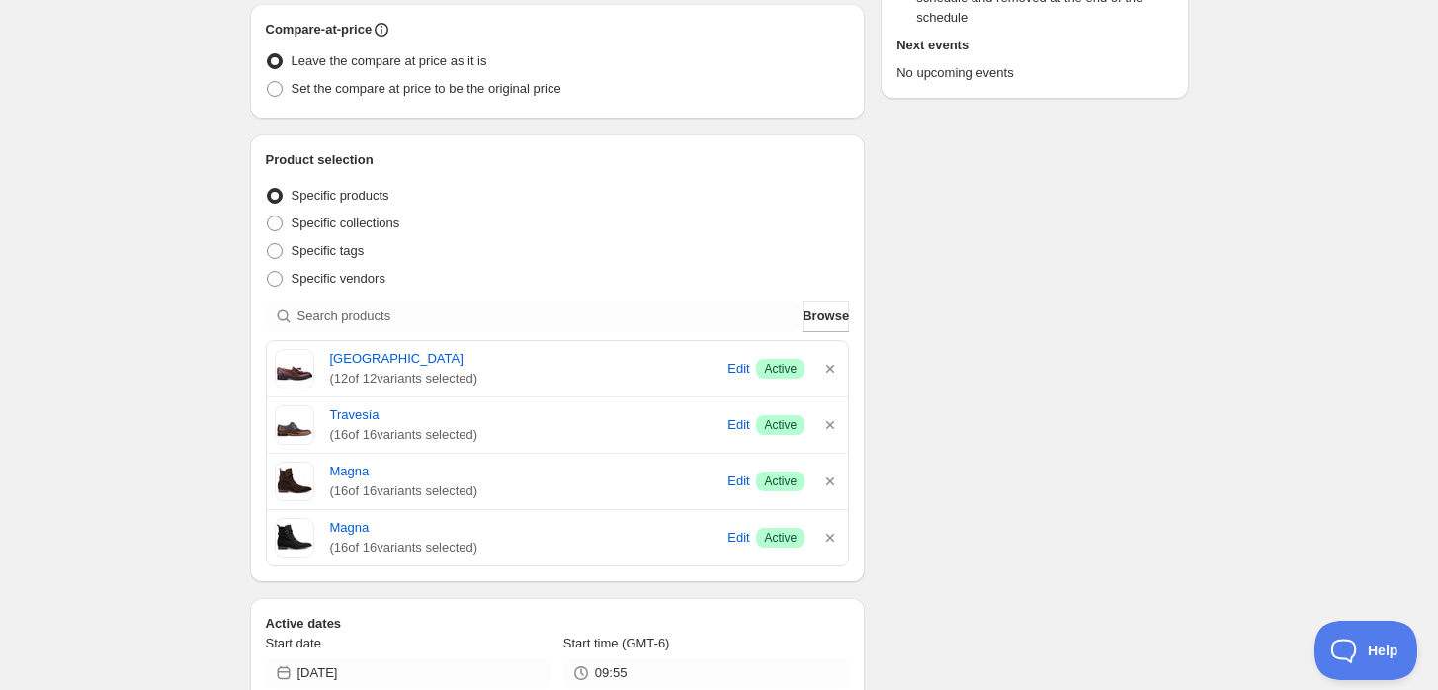
type input "12:30"
